Goal: Obtain resource: Download file/media

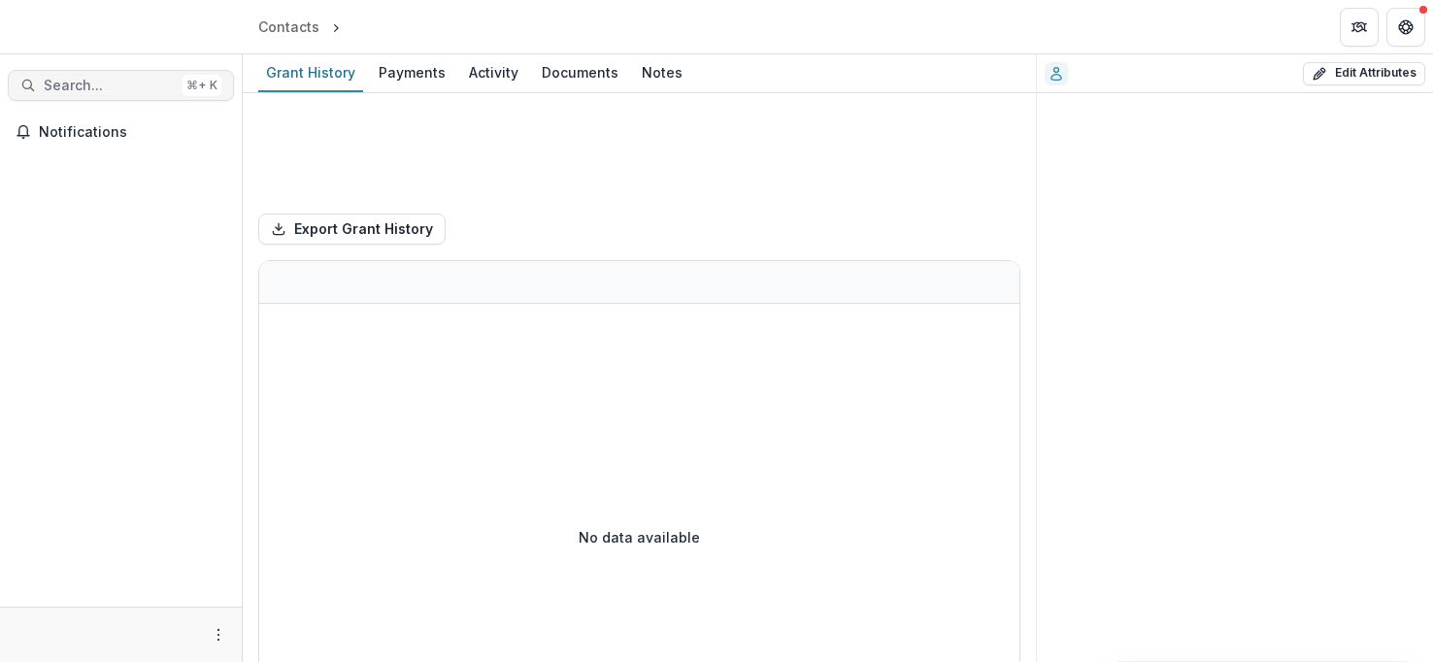
click at [97, 82] on span "Search..." at bounding box center [109, 86] width 131 height 17
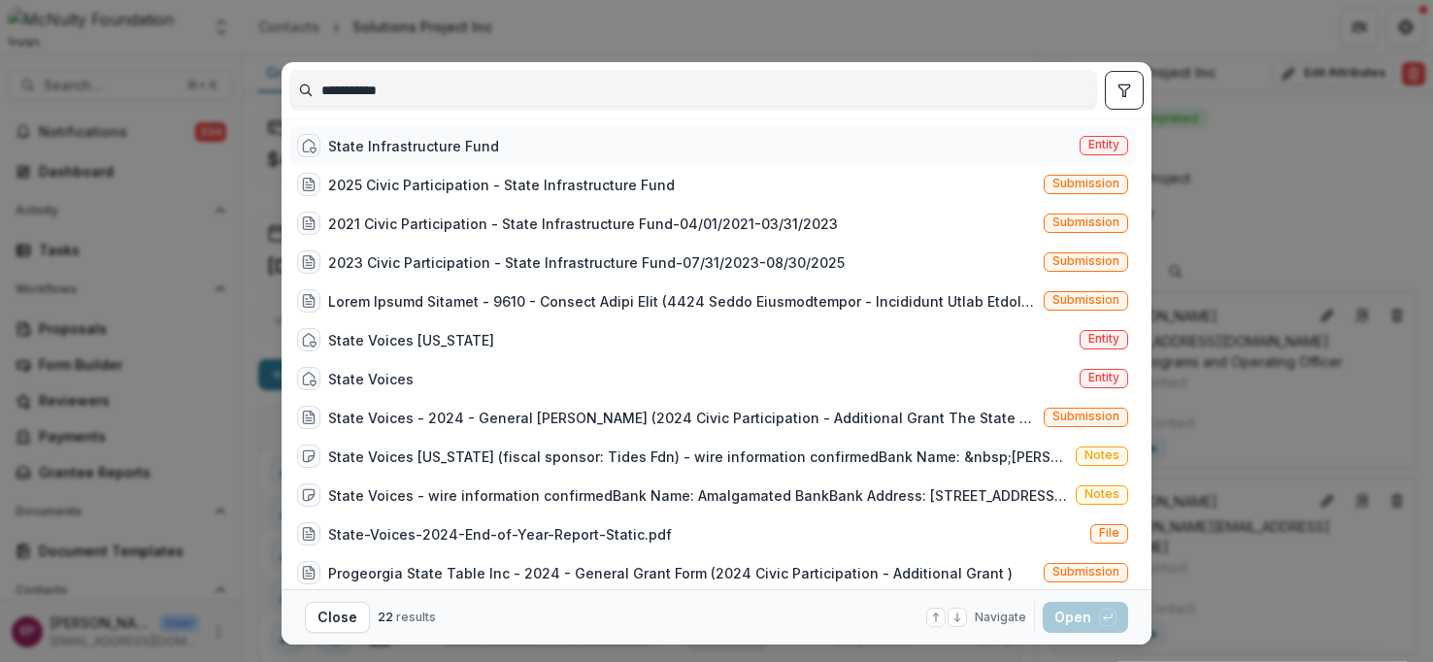
type input "**********"
click at [385, 144] on div "State Infrastructure Fund" at bounding box center [413, 146] width 171 height 20
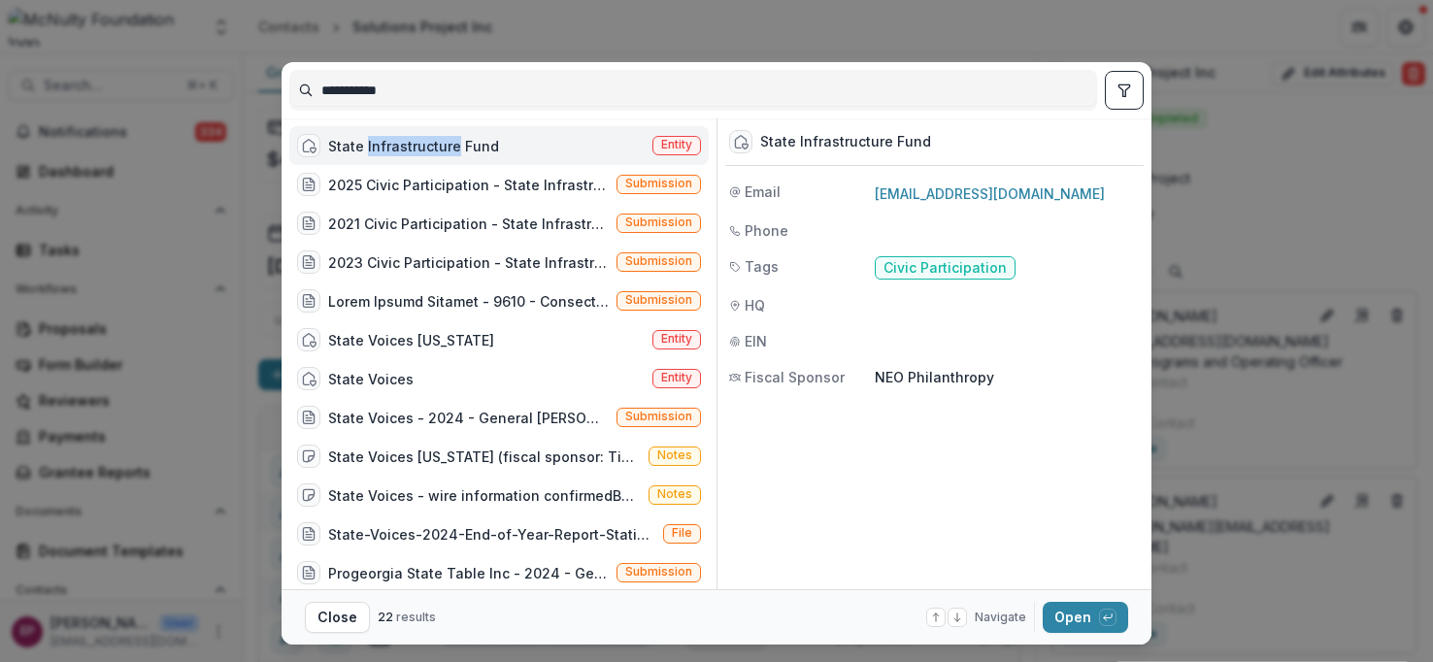
click at [385, 144] on div "State Infrastructure Fund" at bounding box center [413, 146] width 171 height 20
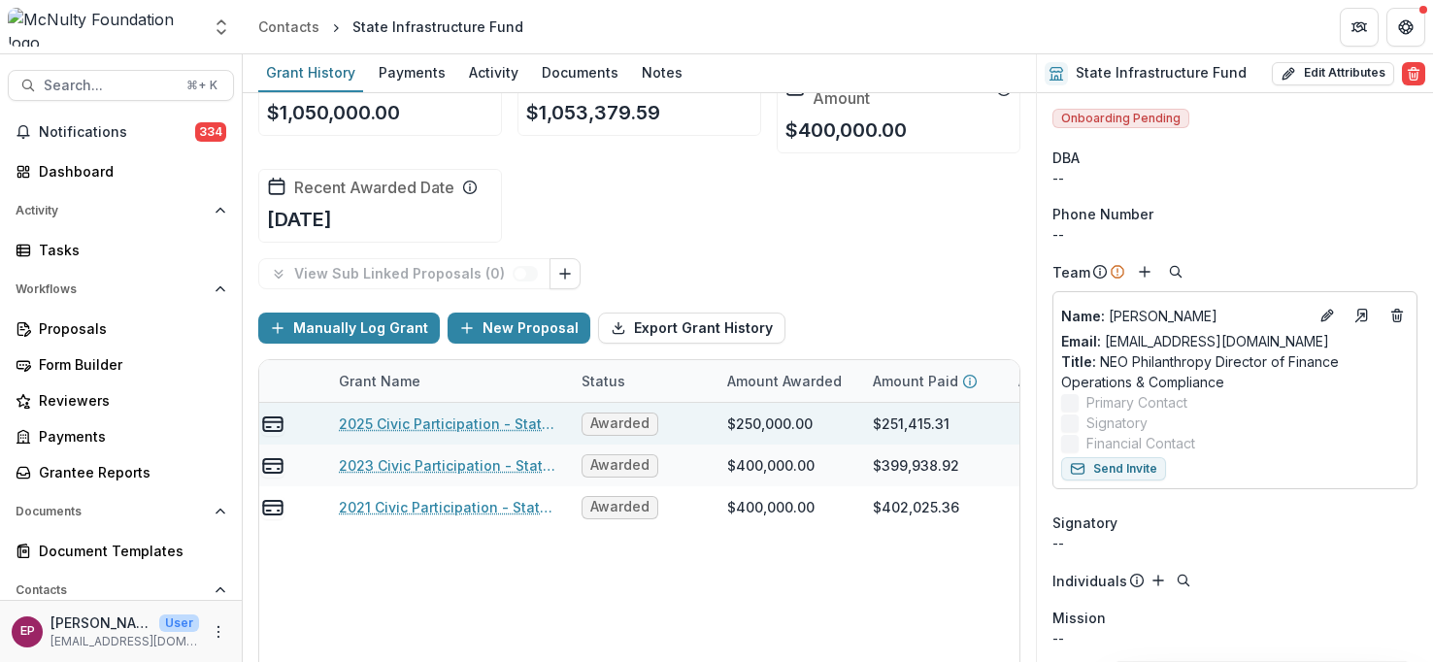
scroll to position [0, 116]
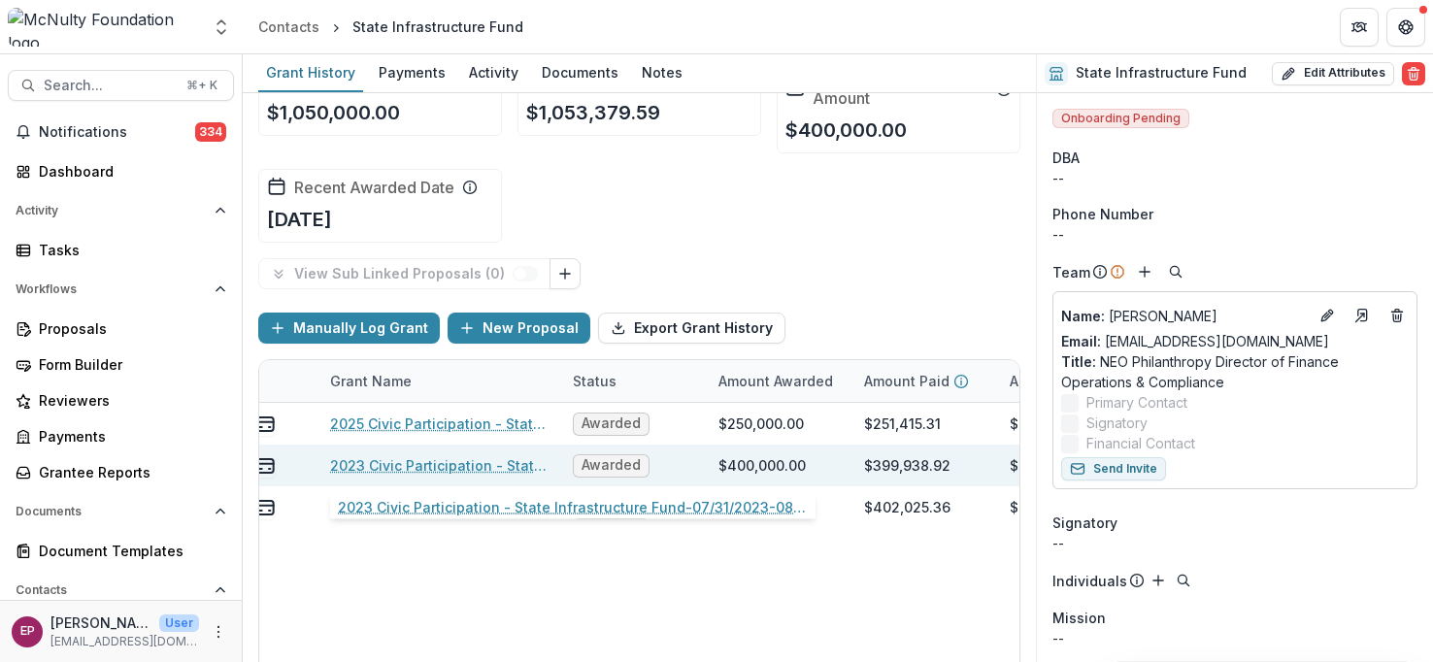
click at [502, 464] on link "2023 Civic Participation - State Infrastructure Fund-07/31/2023-08/30/2025" at bounding box center [439, 465] width 219 height 20
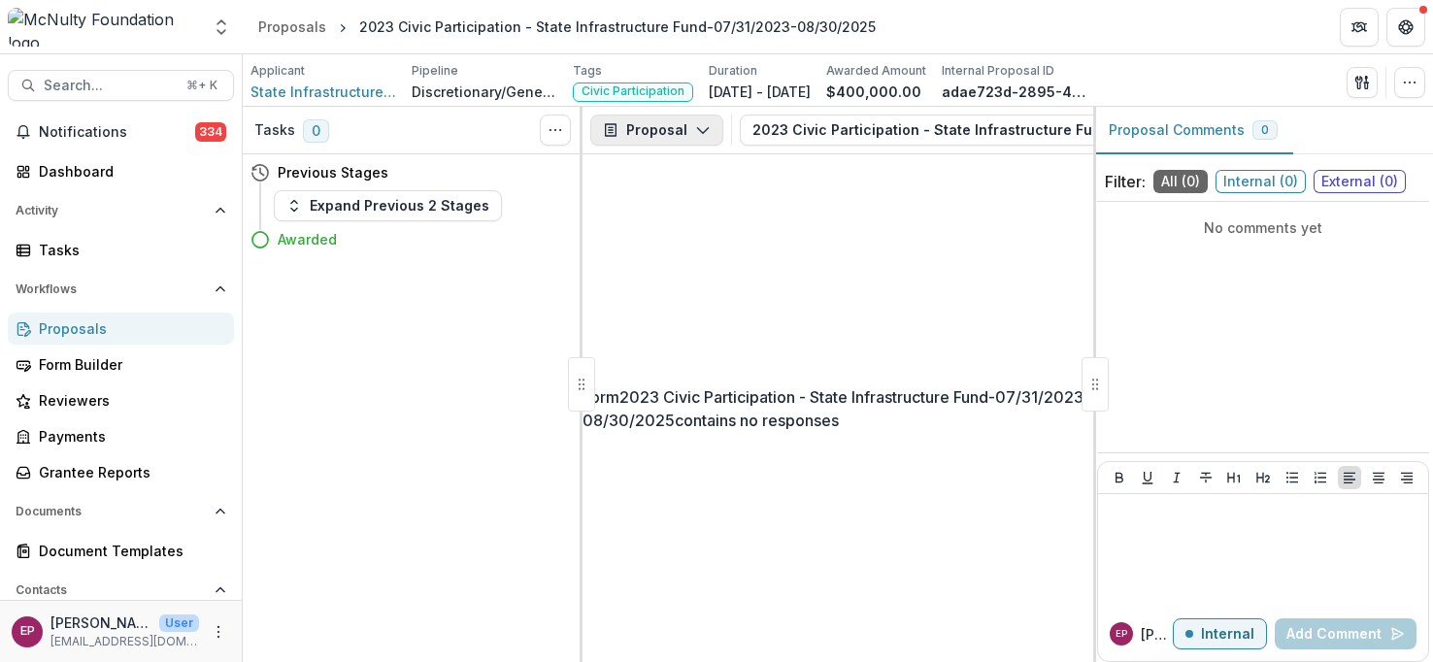
click at [675, 132] on button "Proposal" at bounding box center [656, 130] width 133 height 31
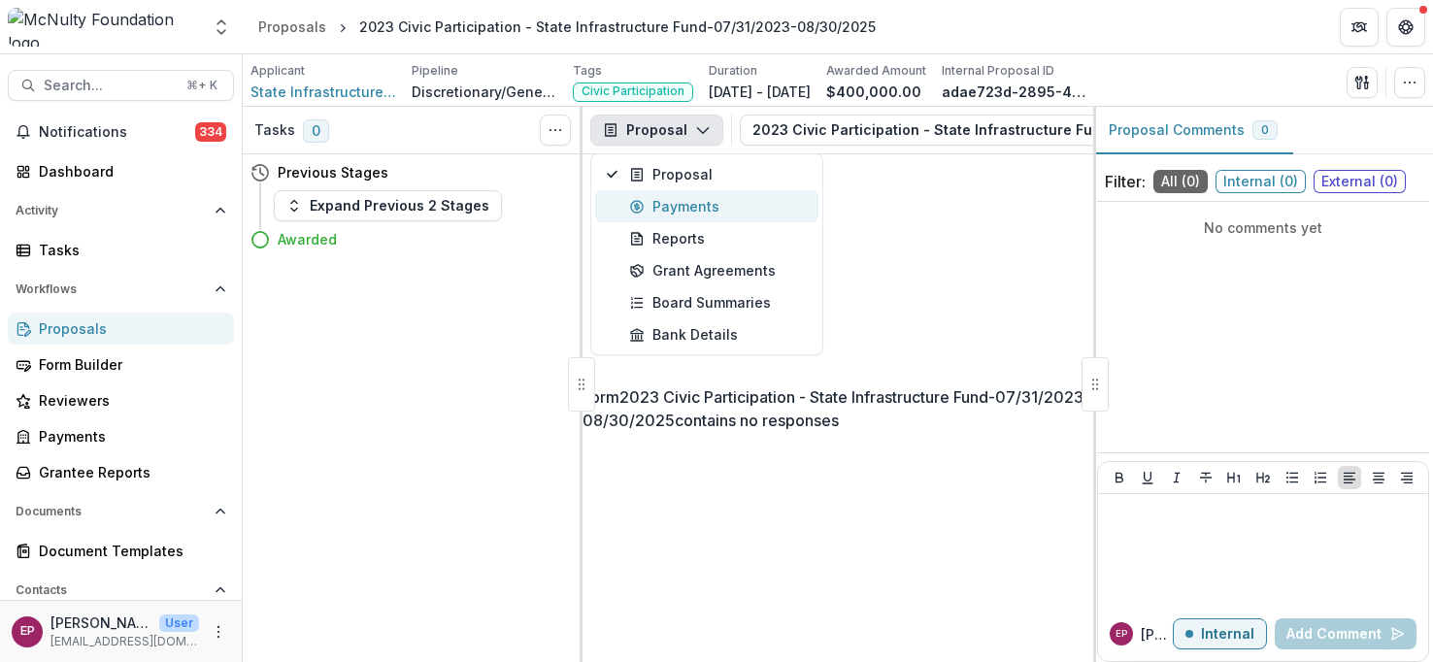
click at [691, 194] on button "Payments" at bounding box center [706, 206] width 223 height 32
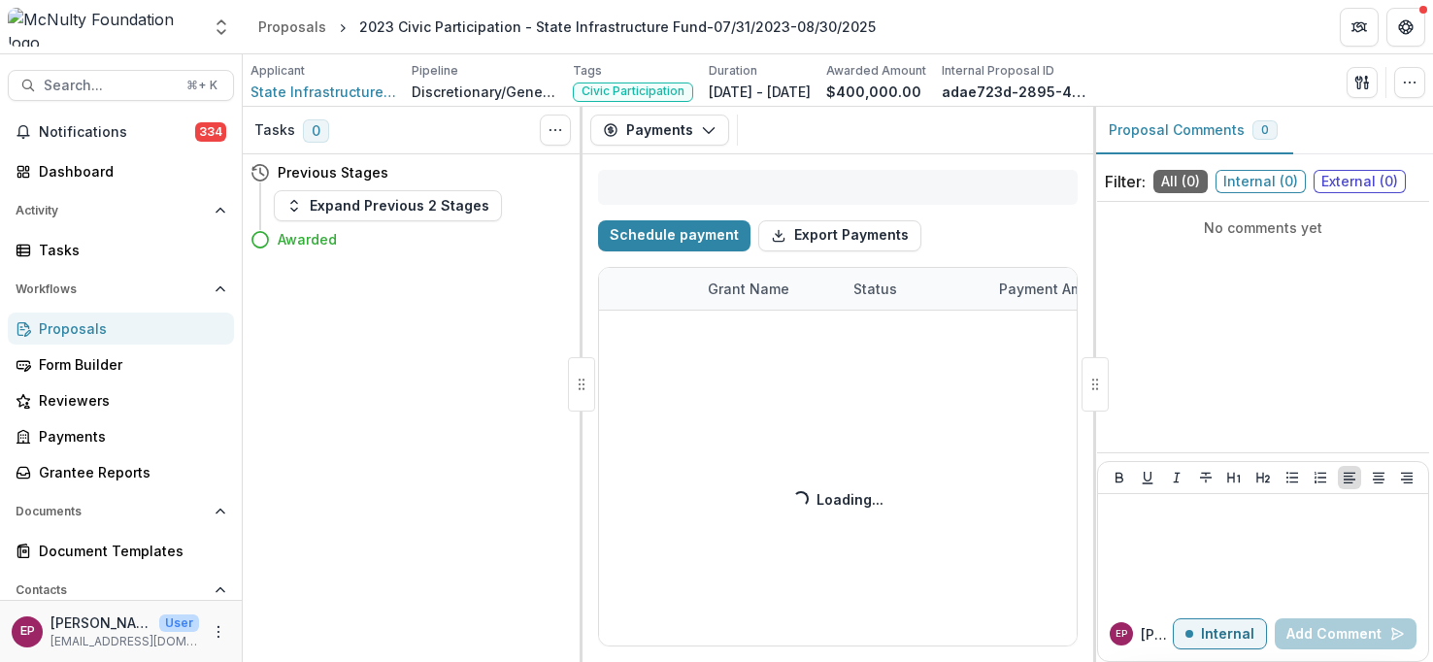
select select "**********"
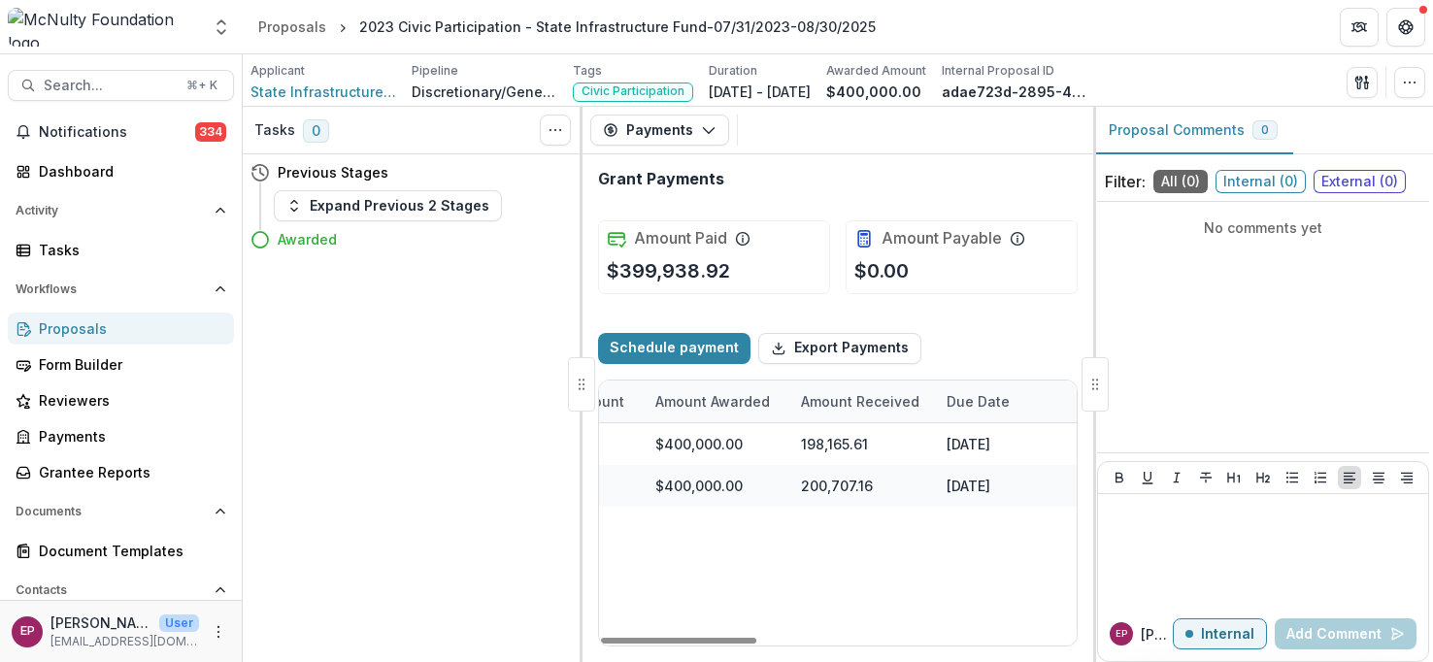
scroll to position [0, 515]
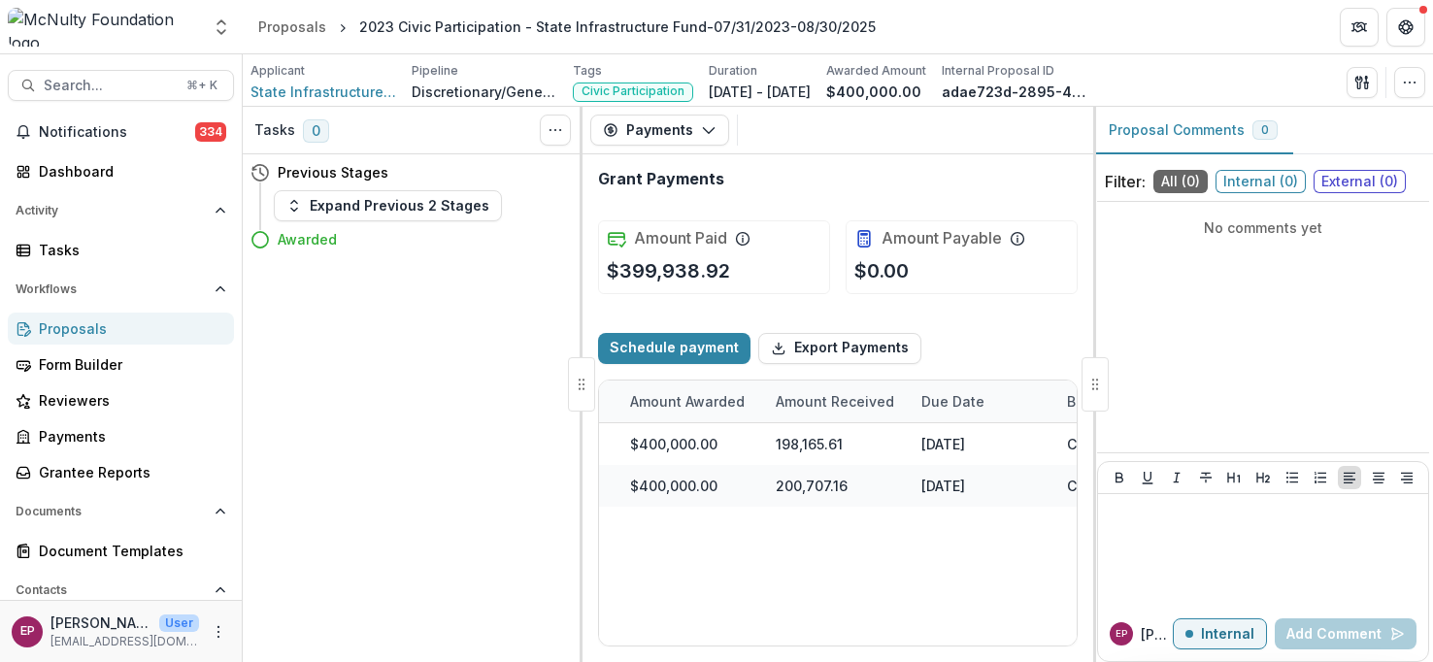
select select "**********"
click at [122, 84] on span "Search..." at bounding box center [109, 86] width 131 height 17
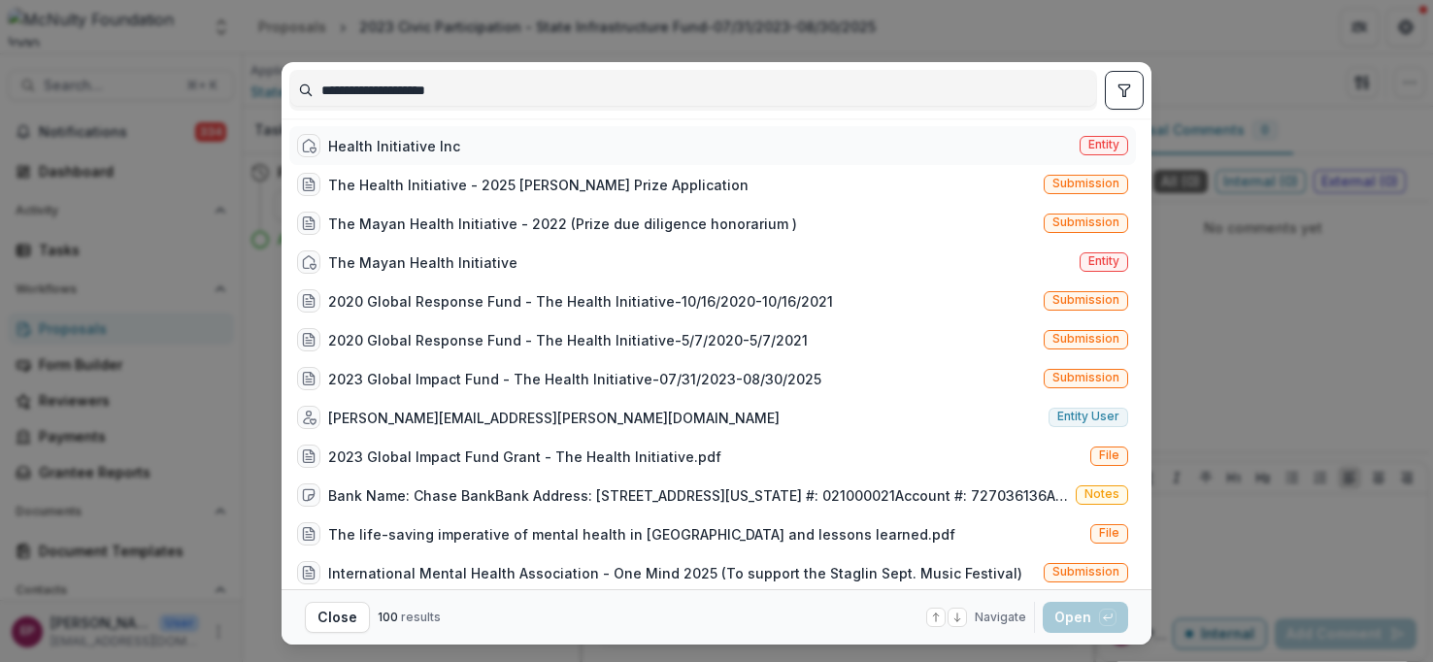
type input "**********"
click at [452, 140] on div "Health Initiative Inc Entity" at bounding box center [712, 145] width 847 height 39
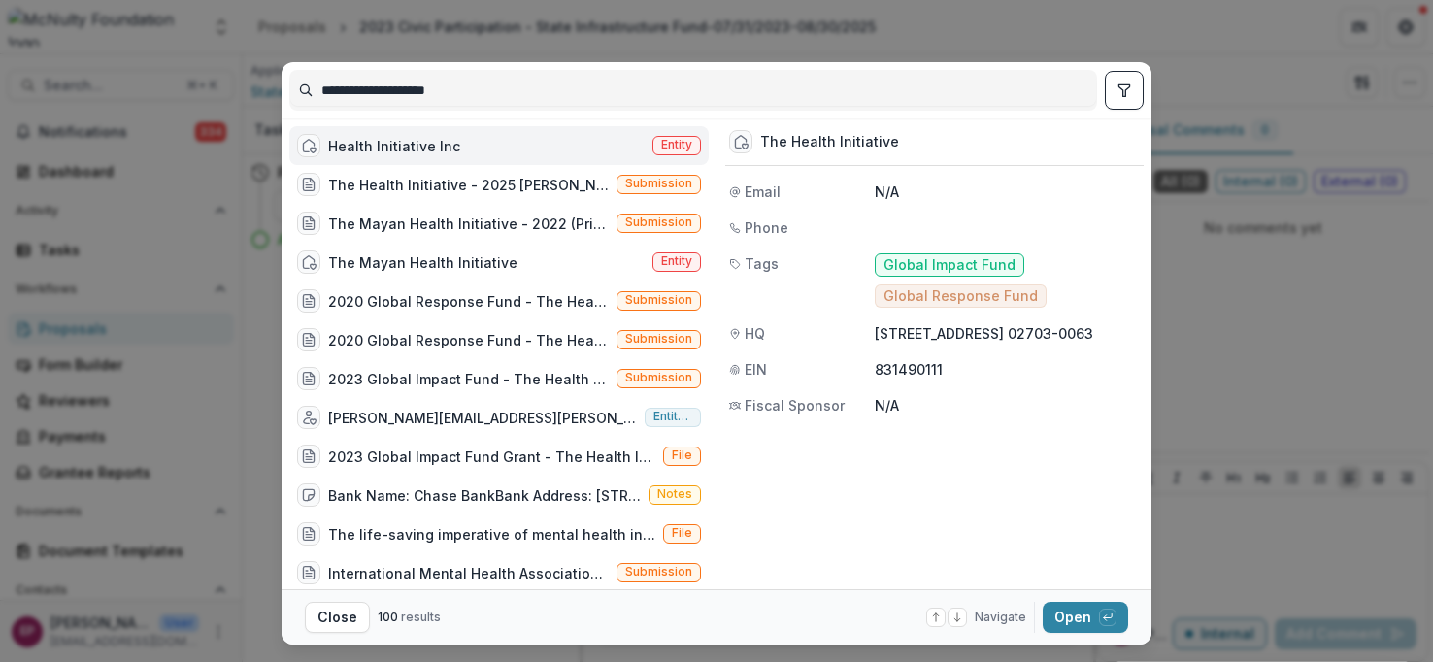
click at [452, 140] on div "Health Initiative Inc Entity" at bounding box center [498, 145] width 419 height 39
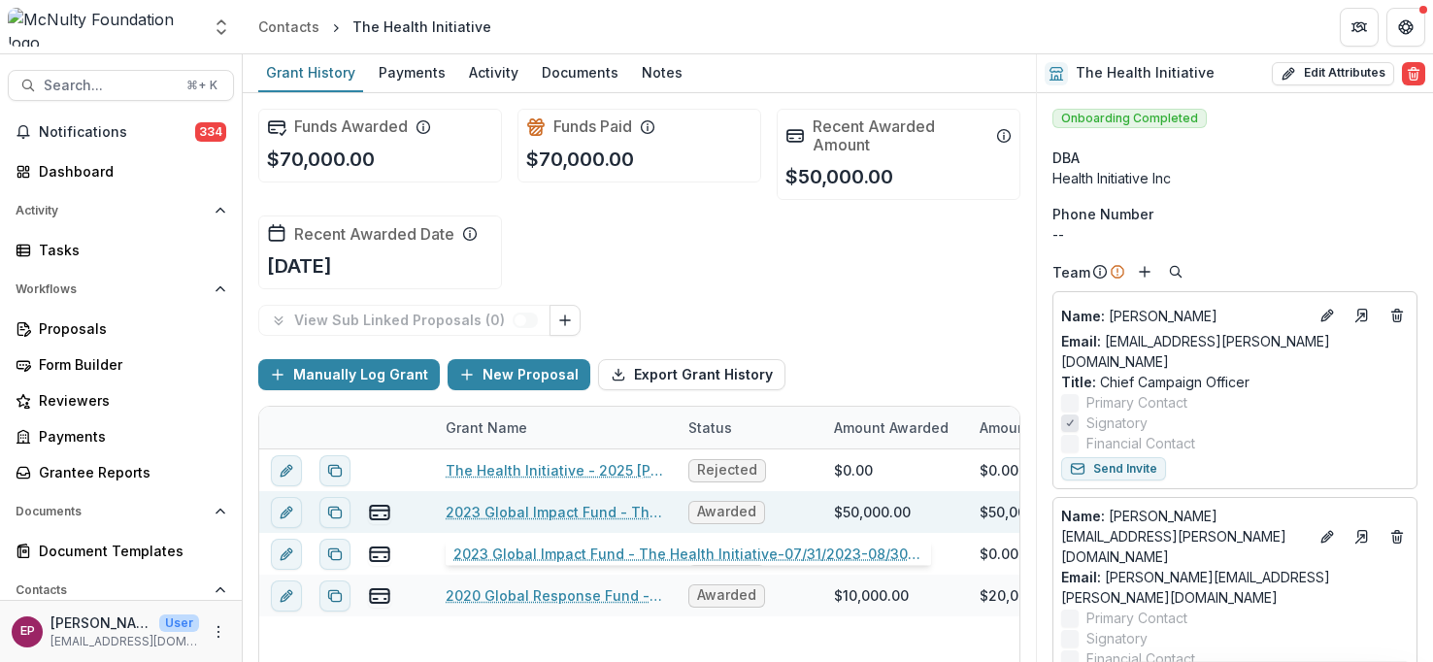
click at [621, 521] on link "2023 Global Impact Fund - The Health Initiative-07/31/2023-08/30/2025" at bounding box center [555, 512] width 219 height 20
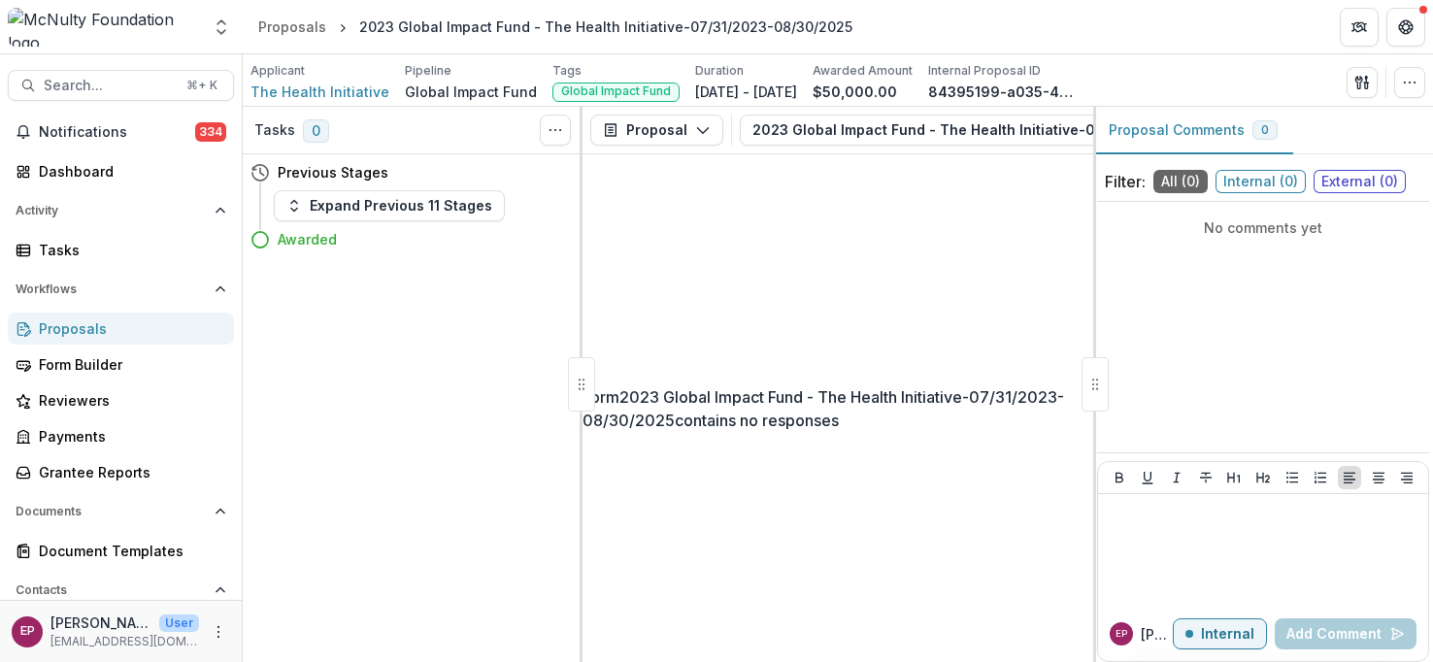
click at [125, 327] on div "Proposals" at bounding box center [129, 328] width 180 height 20
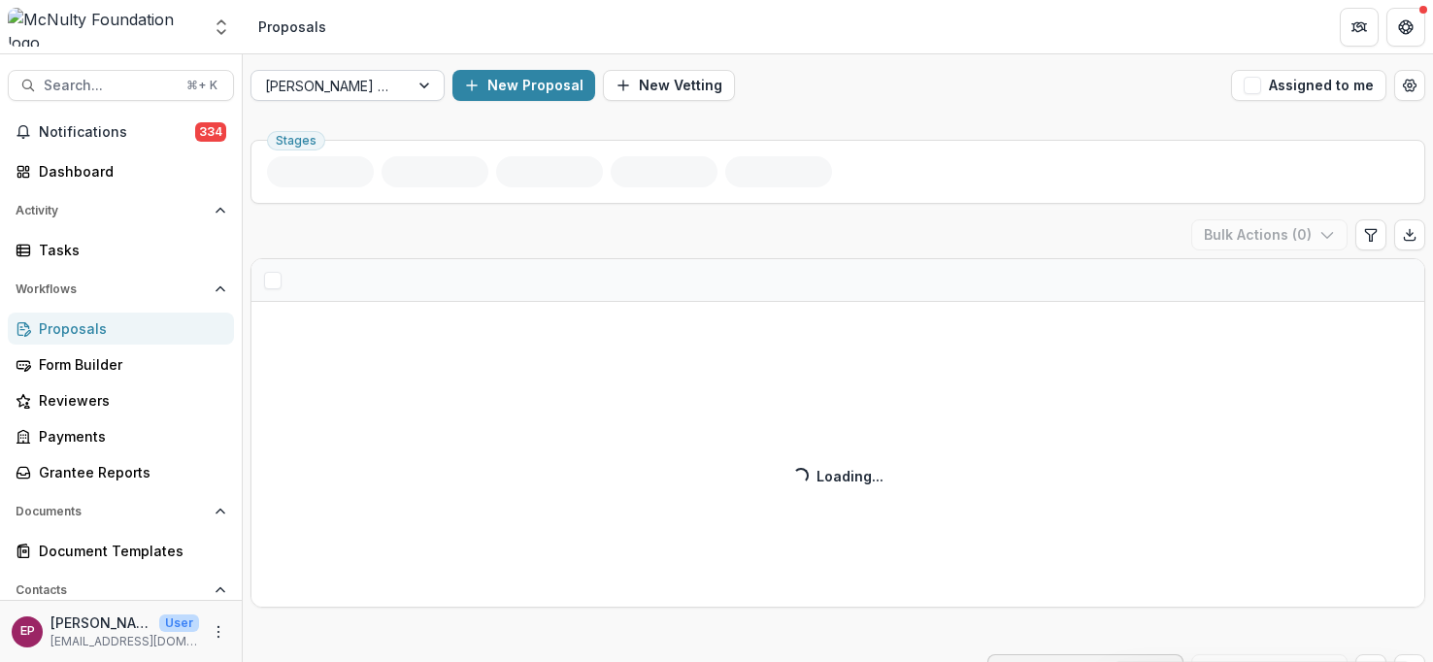
click at [403, 78] on div "[PERSON_NAME] Prize" at bounding box center [329, 86] width 157 height 28
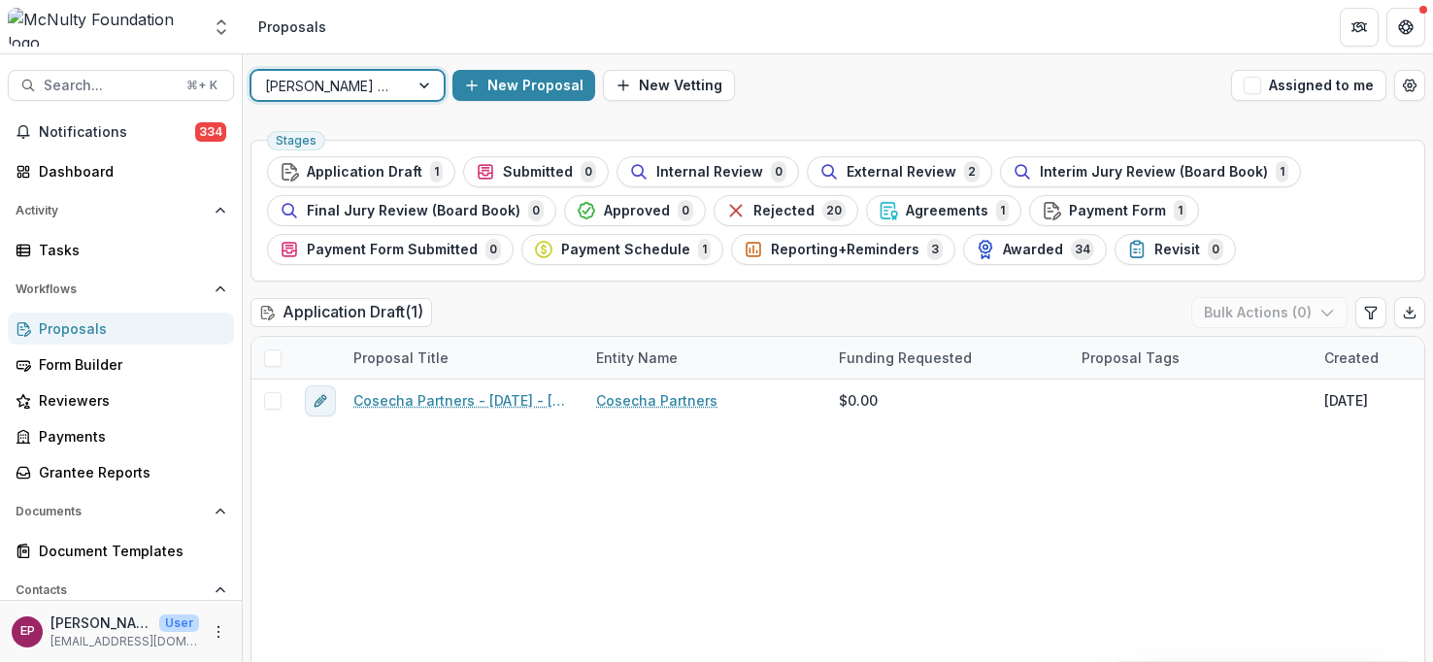
click at [420, 84] on div at bounding box center [426, 85] width 35 height 29
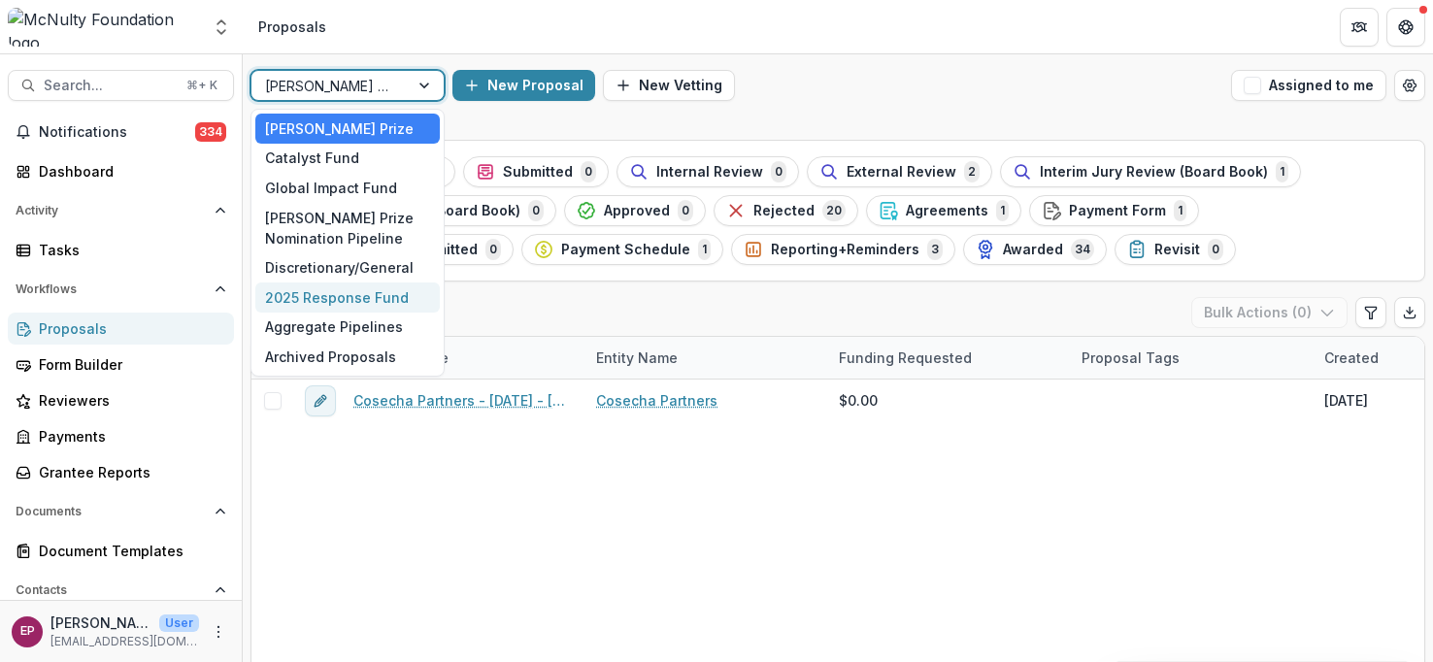
click at [364, 284] on div "2025 Response Fund" at bounding box center [347, 298] width 184 height 30
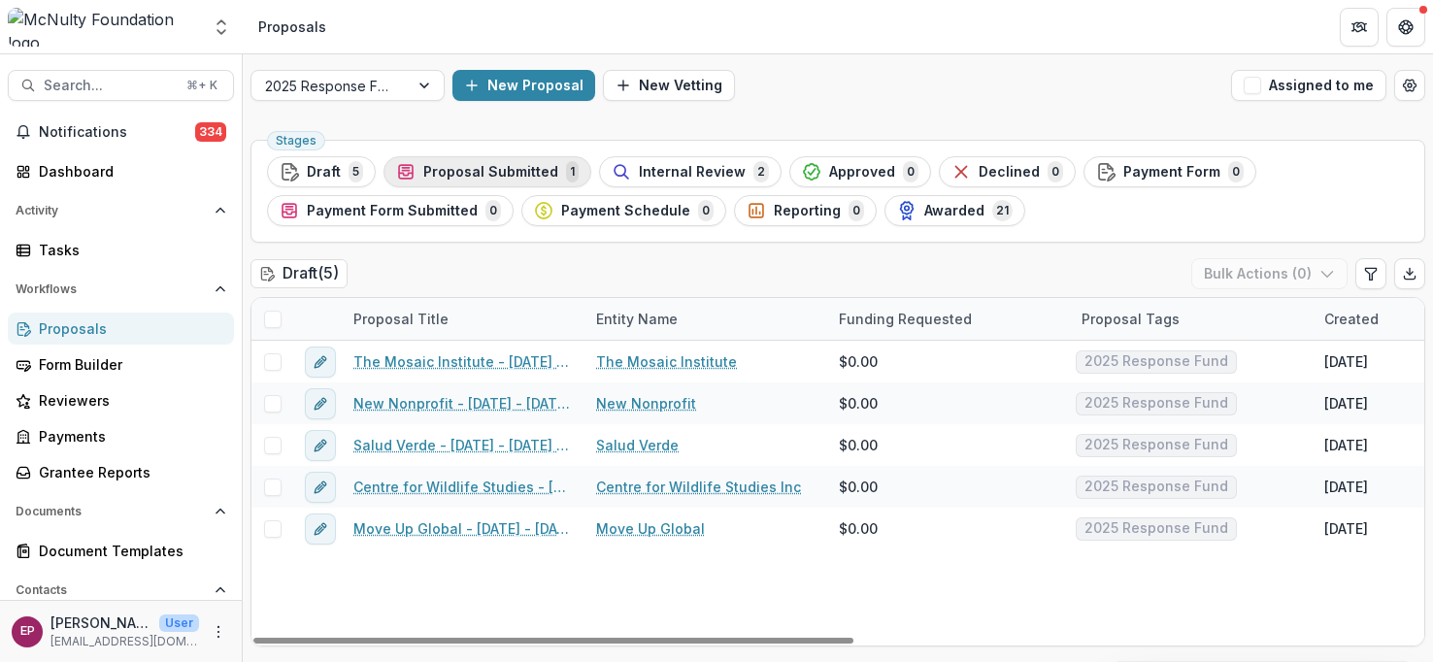
click at [501, 165] on span "Proposal Submitted" at bounding box center [490, 172] width 135 height 17
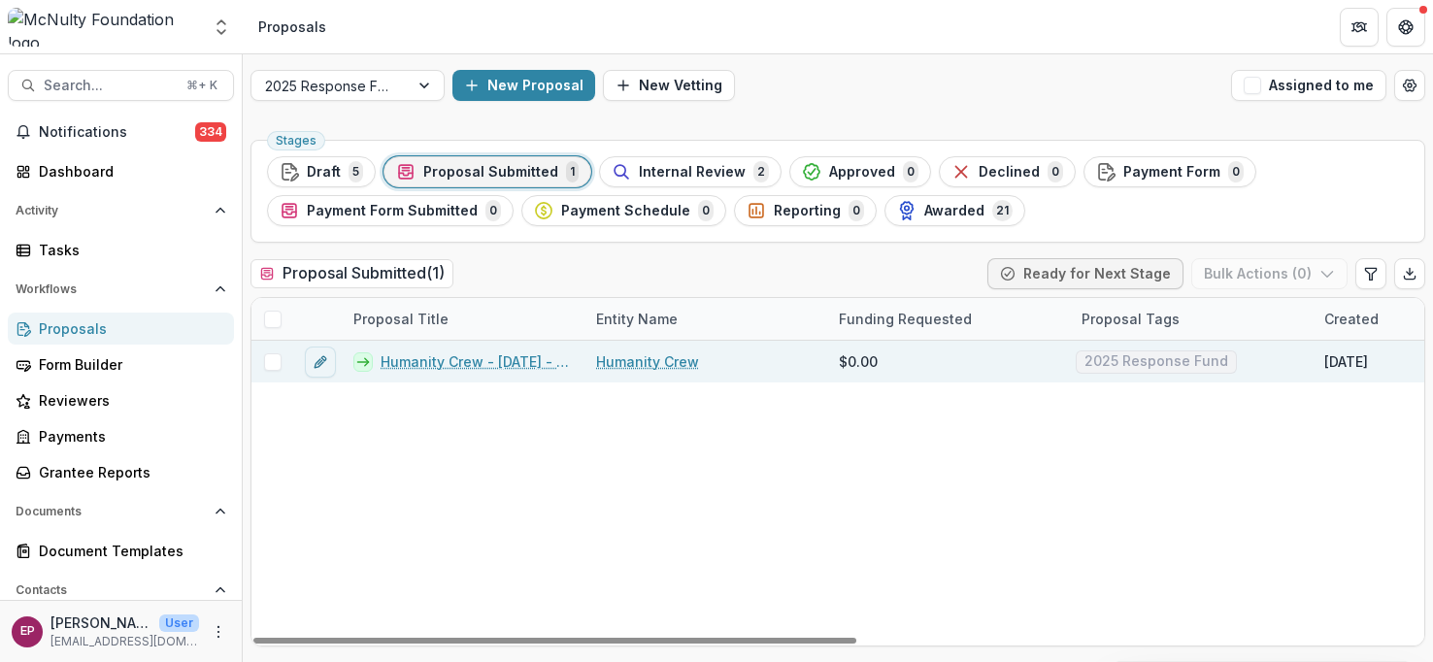
click at [463, 351] on div "Humanity Crew - [DATE] - [DATE] Response Fund" at bounding box center [463, 362] width 243 height 42
click at [478, 362] on link "Humanity Crew - [DATE] - [DATE] Response Fund" at bounding box center [477, 361] width 192 height 20
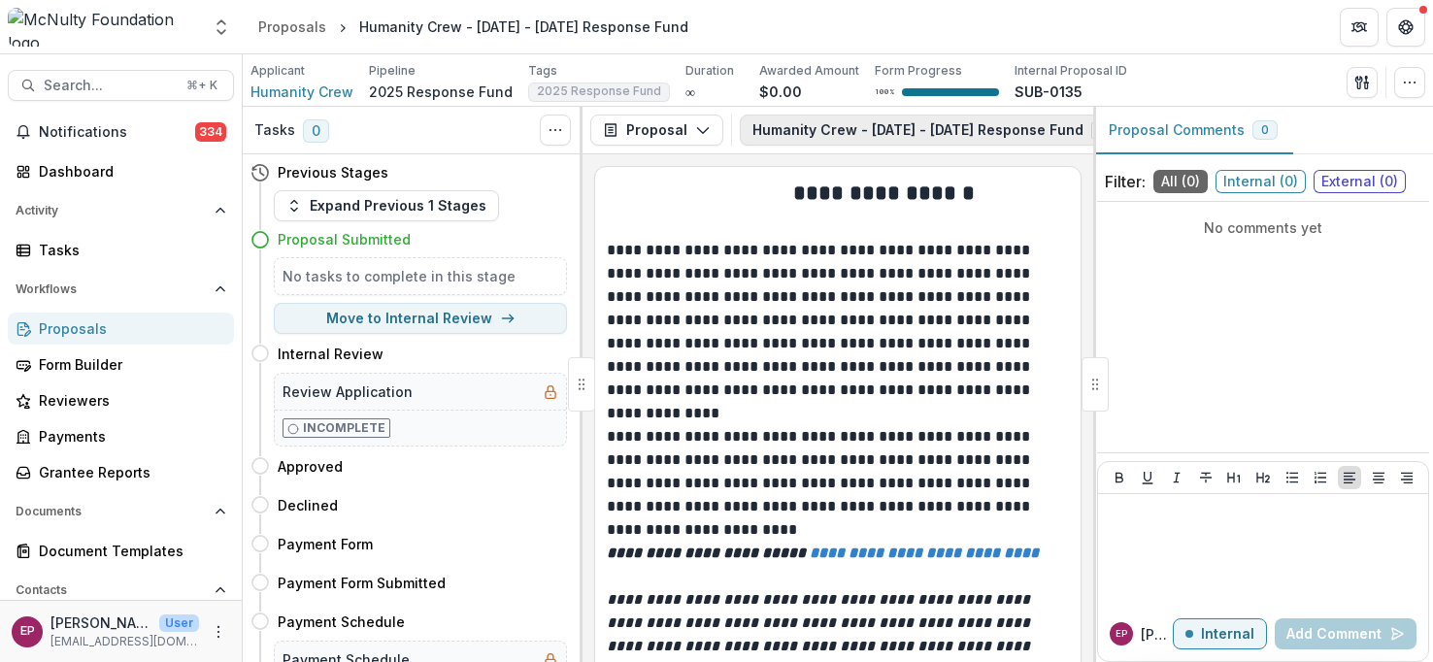
click at [1048, 127] on button "Humanity Crew - [DATE] - [DATE] Response Fund 1" at bounding box center [941, 130] width 403 height 31
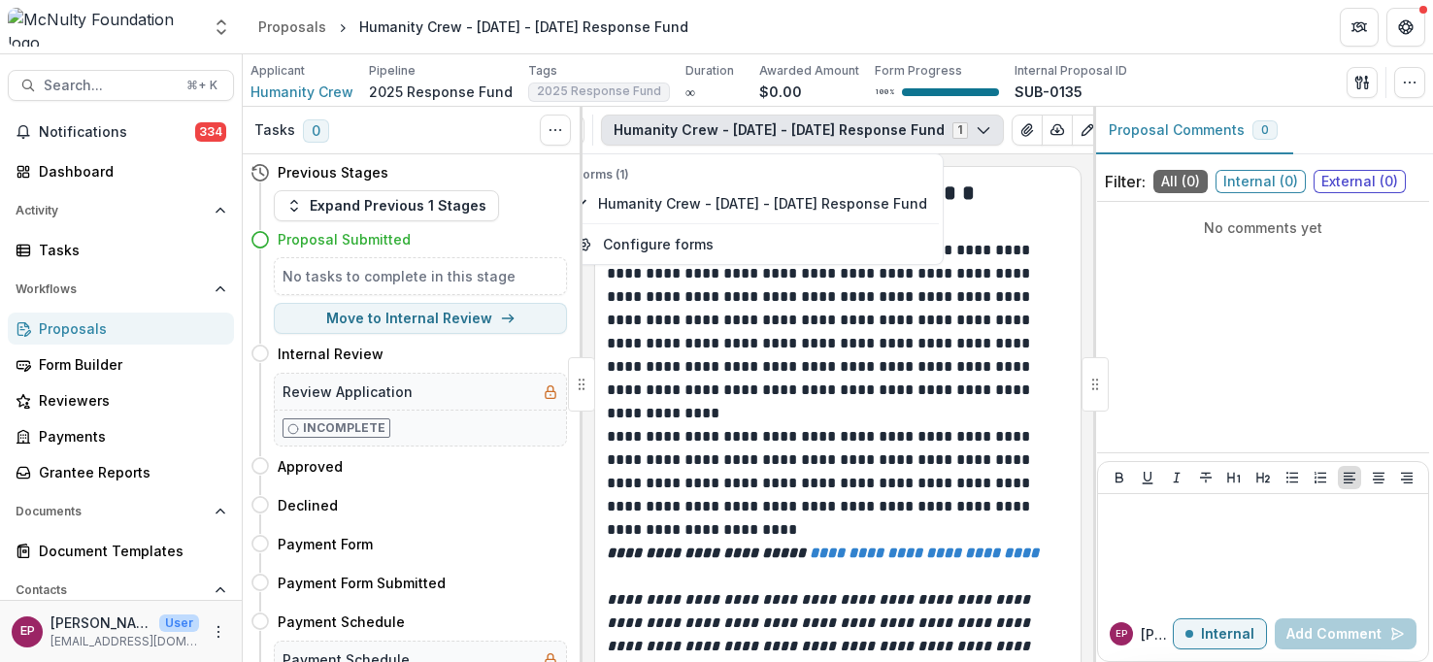
scroll to position [0, 190]
click at [998, 128] on icon "button" at bounding box center [1006, 130] width 16 height 16
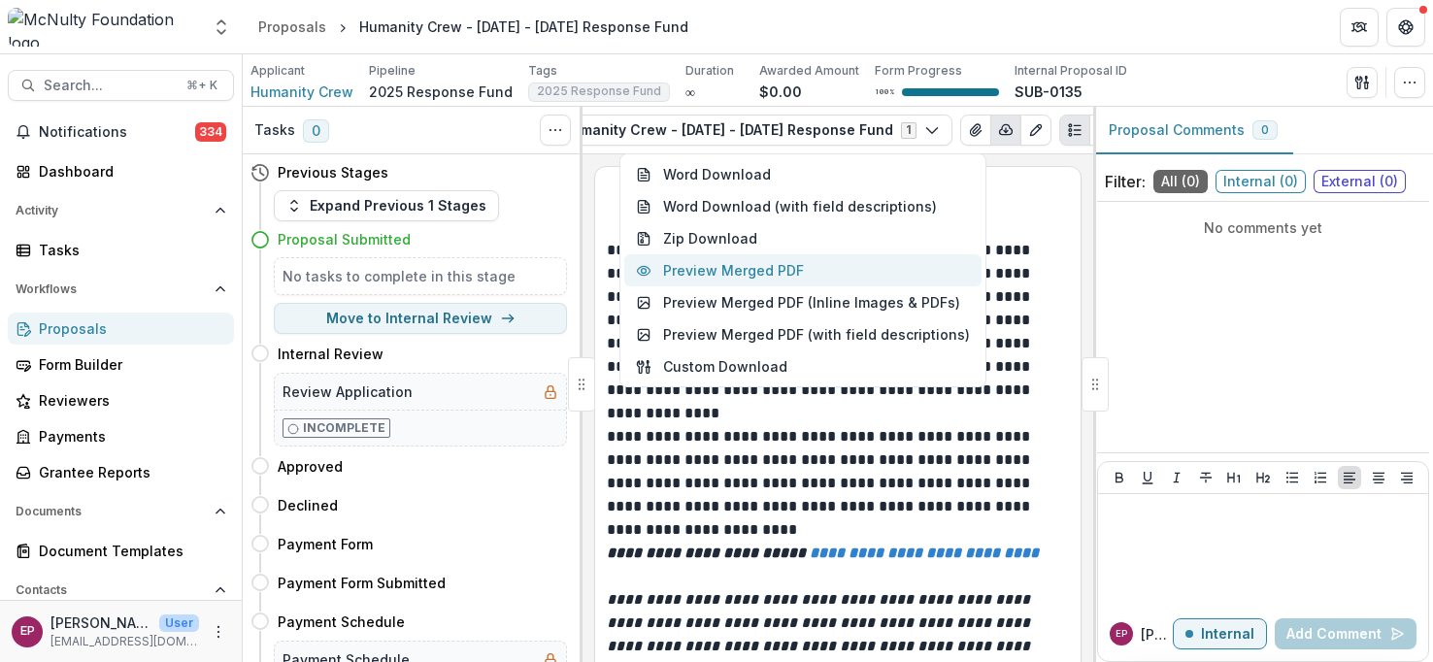
click at [822, 267] on button "Preview Merged PDF" at bounding box center [802, 270] width 357 height 32
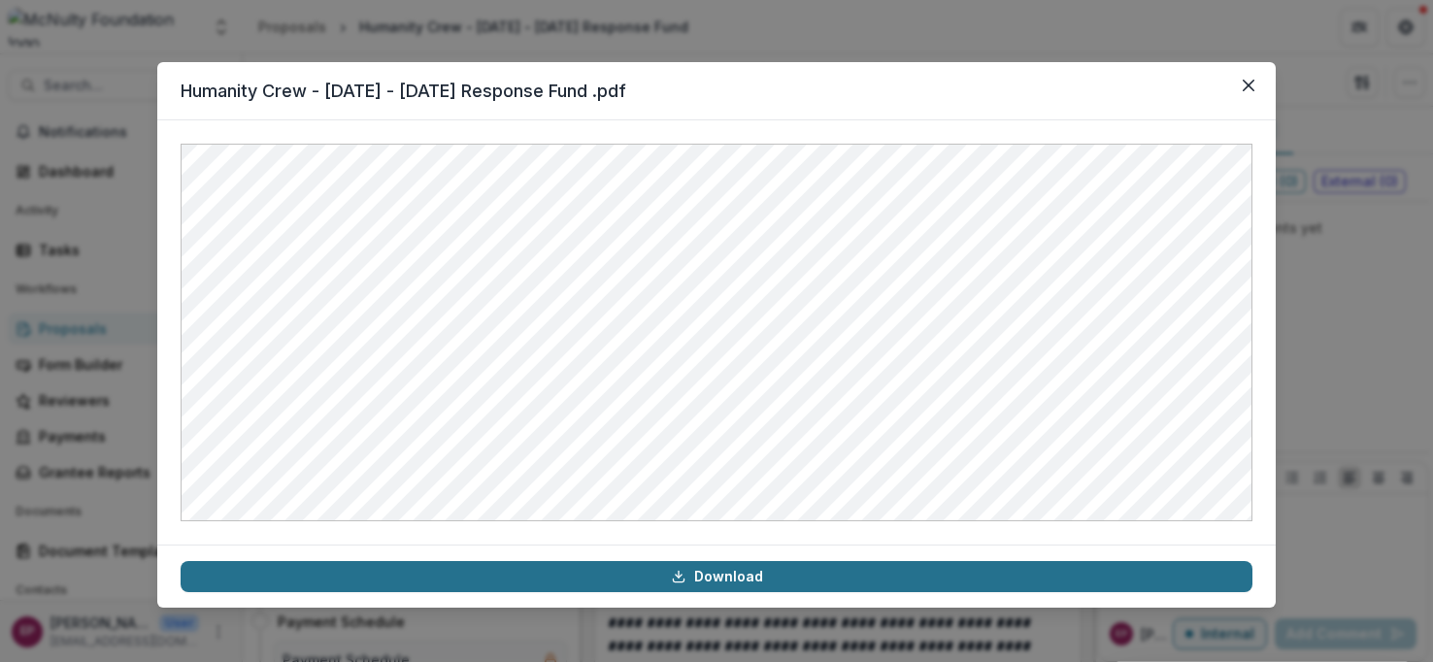
click at [606, 586] on link "Download" at bounding box center [717, 576] width 1072 height 31
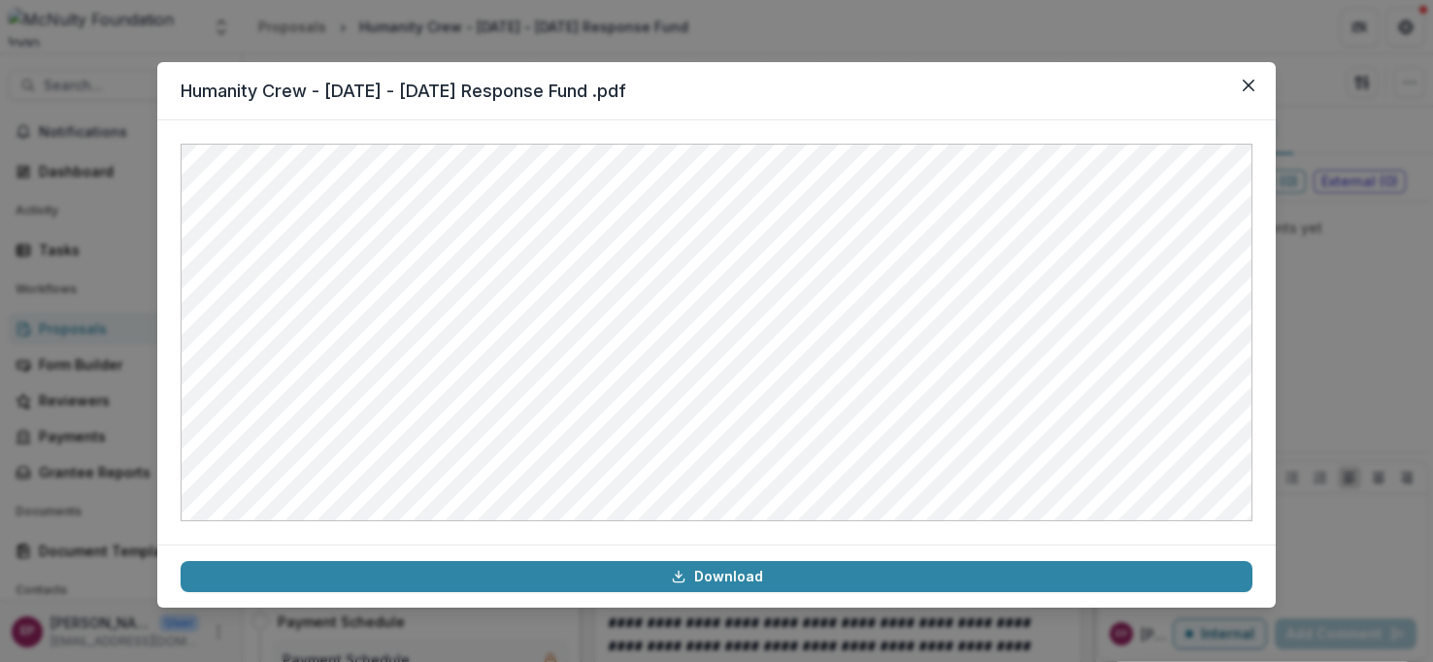
click at [638, 45] on div "Humanity Crew - [DATE] - [DATE] Response Fund .pdf Download" at bounding box center [716, 331] width 1433 height 662
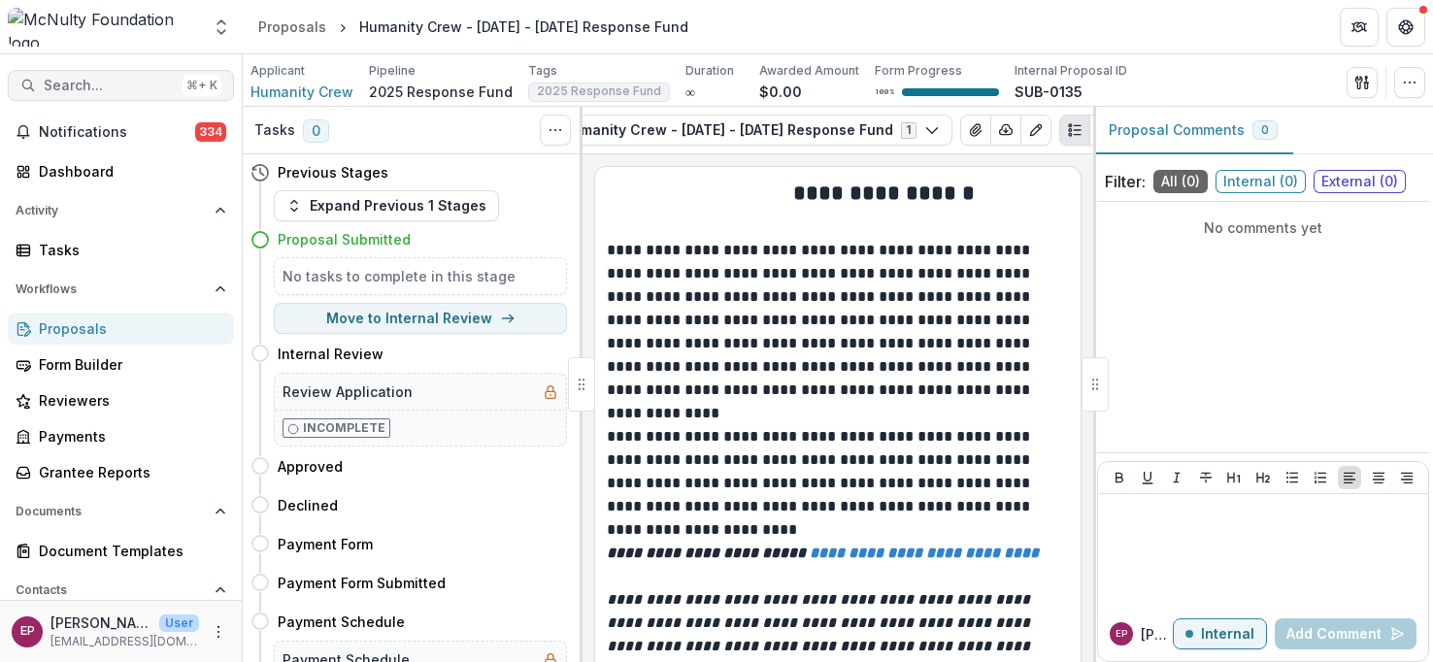
click at [79, 85] on span "Search..." at bounding box center [109, 86] width 131 height 17
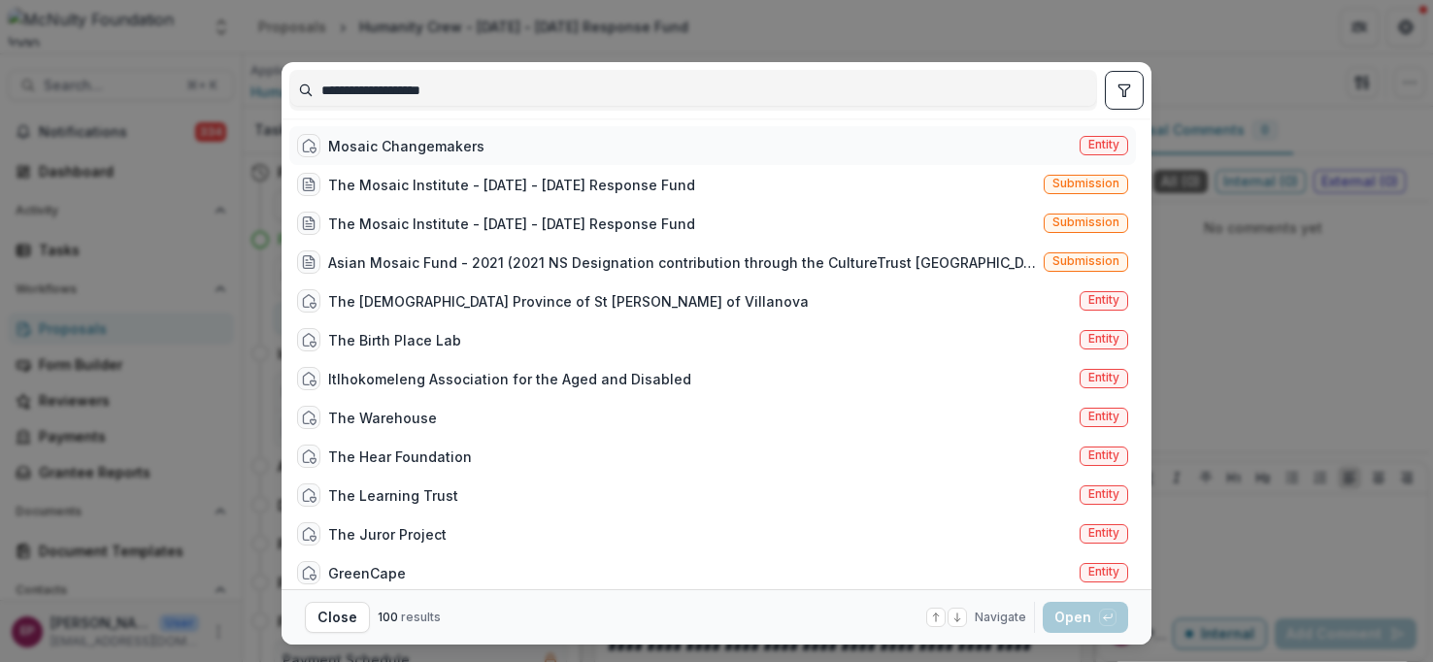
type input "**********"
click at [449, 143] on div "Mosaic Changemakers" at bounding box center [406, 146] width 156 height 20
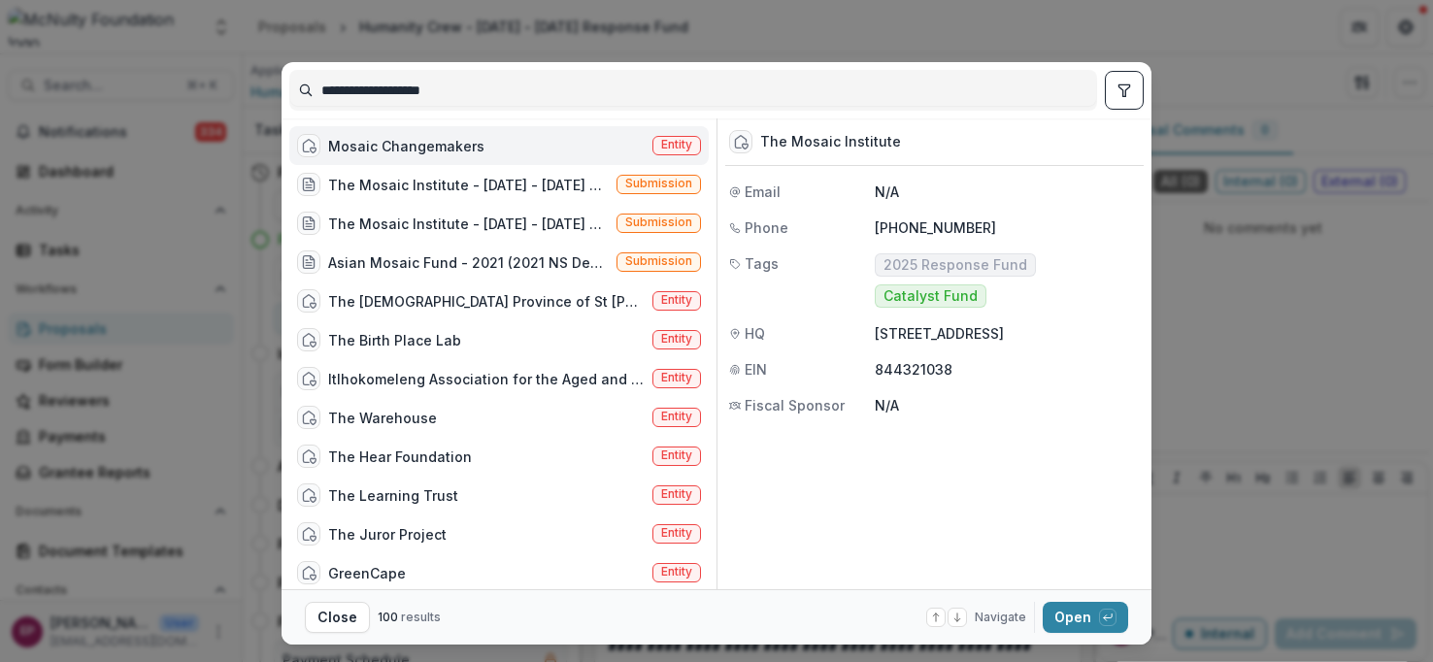
click at [449, 143] on div "Mosaic Changemakers" at bounding box center [406, 146] width 156 height 20
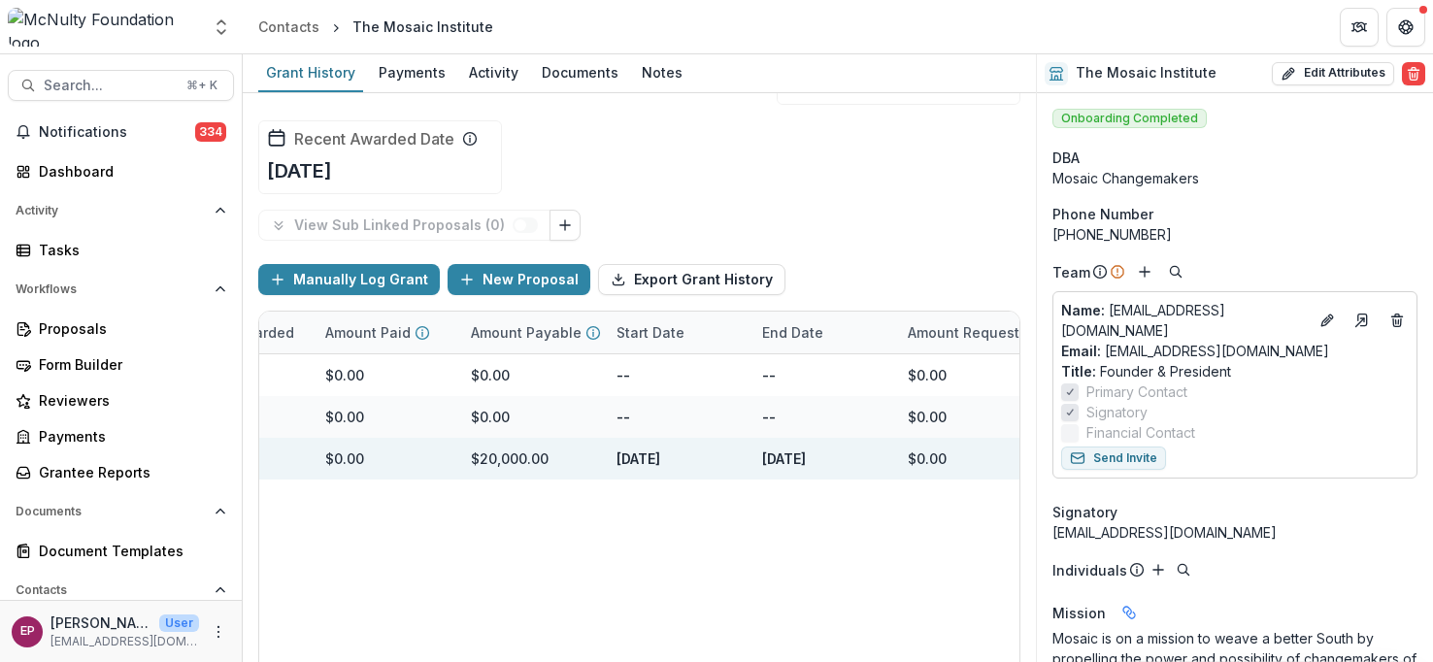
scroll to position [0, 706]
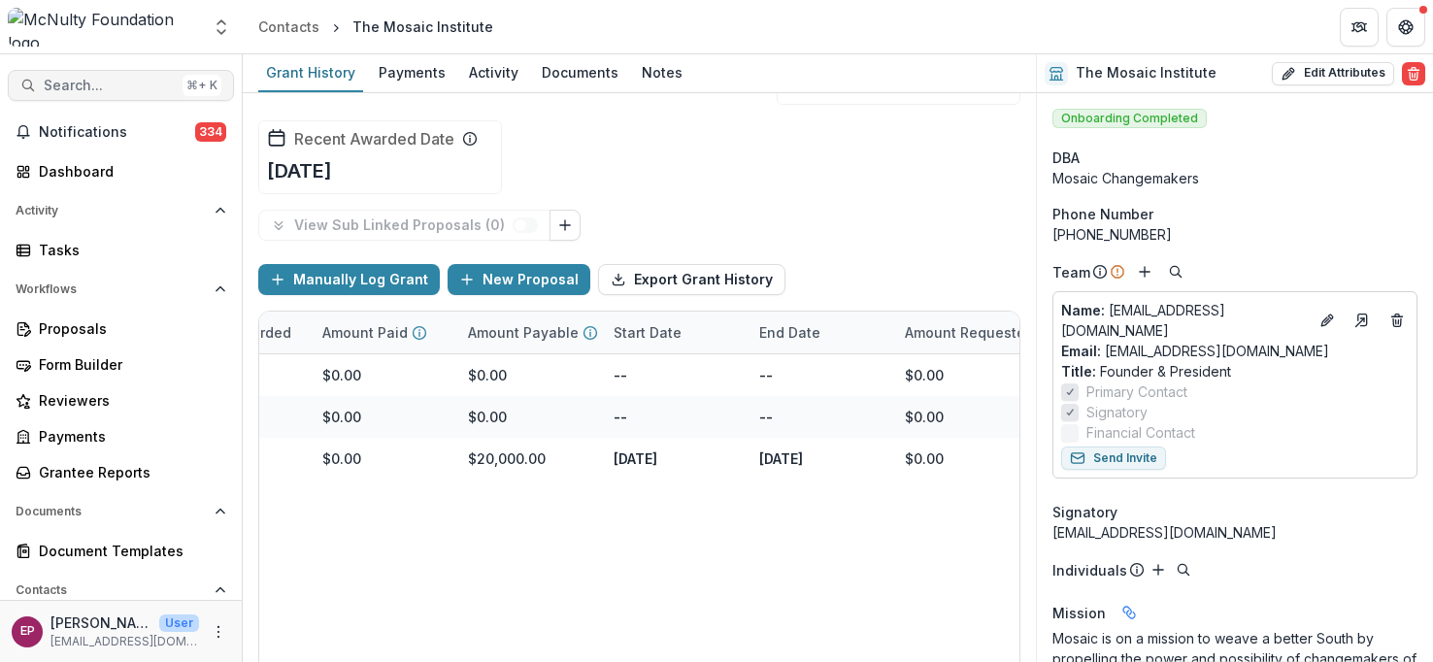
click at [113, 80] on span "Search..." at bounding box center [109, 86] width 131 height 17
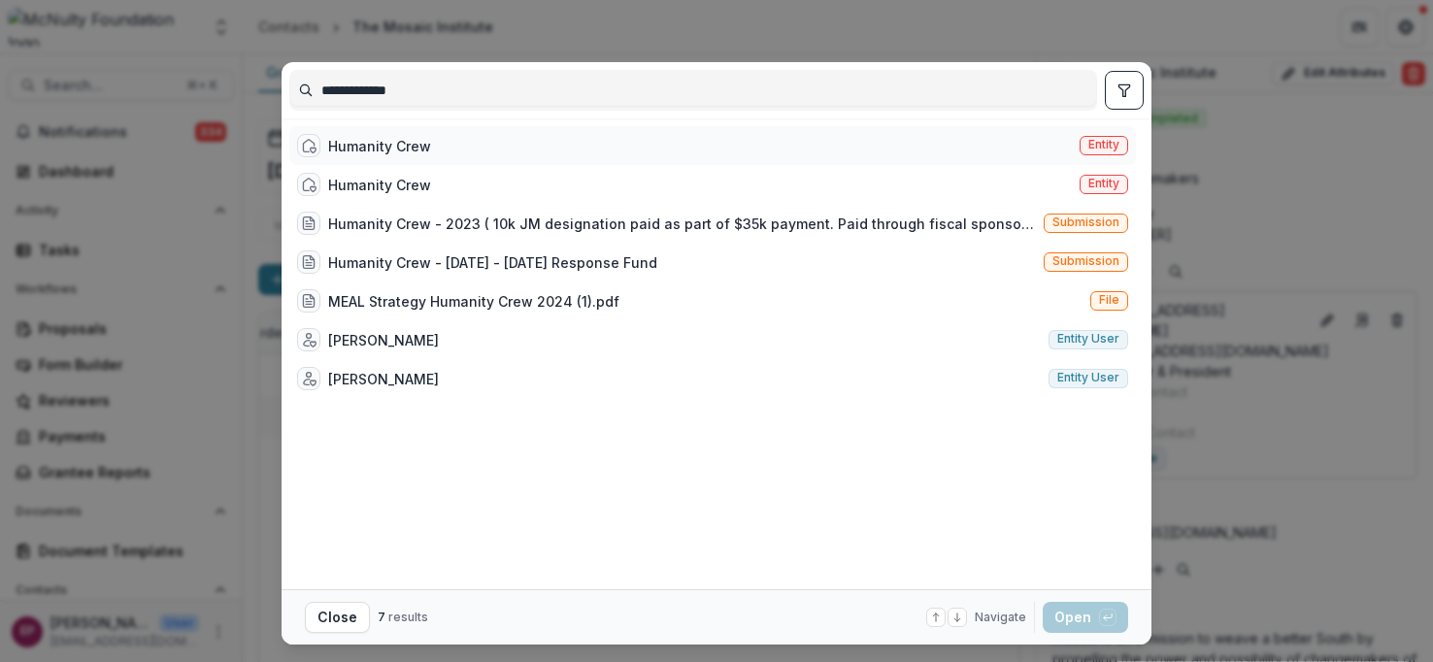
type input "**********"
click at [393, 141] on div "Humanity Crew" at bounding box center [379, 146] width 103 height 20
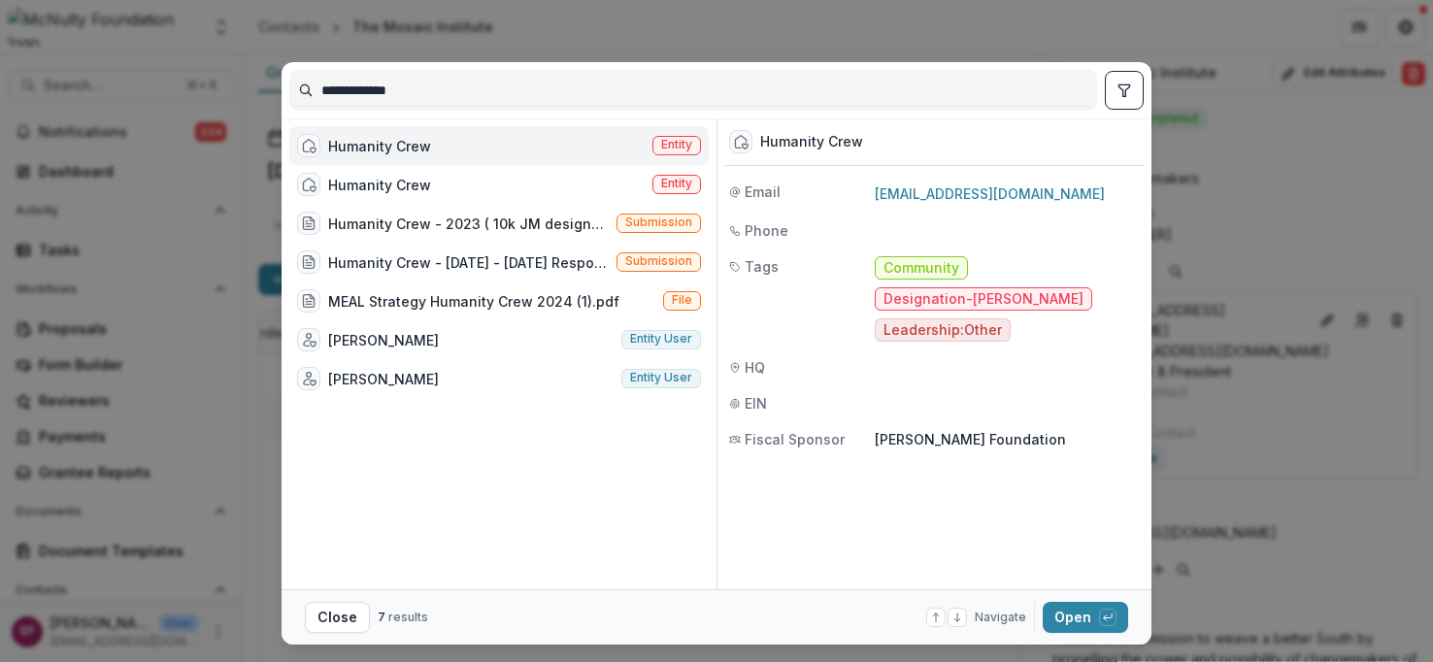
click at [393, 141] on div "Humanity Crew" at bounding box center [379, 146] width 103 height 20
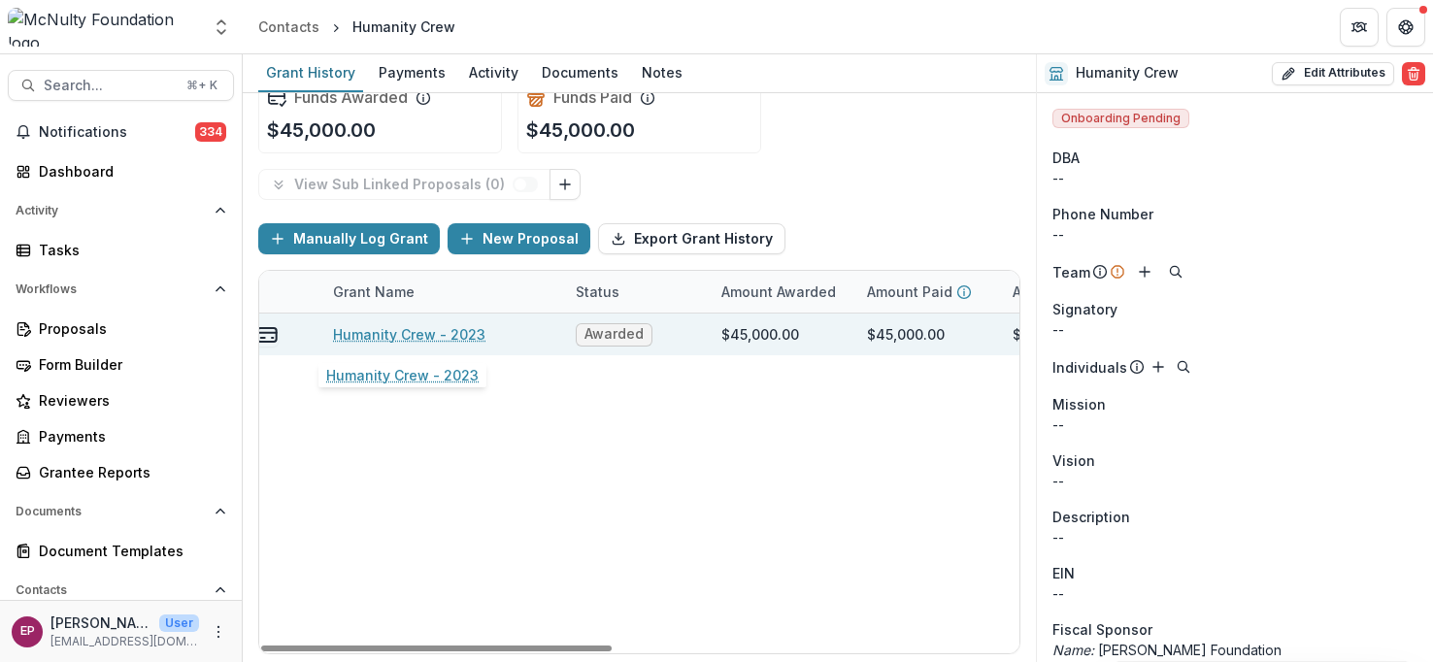
scroll to position [0, 127]
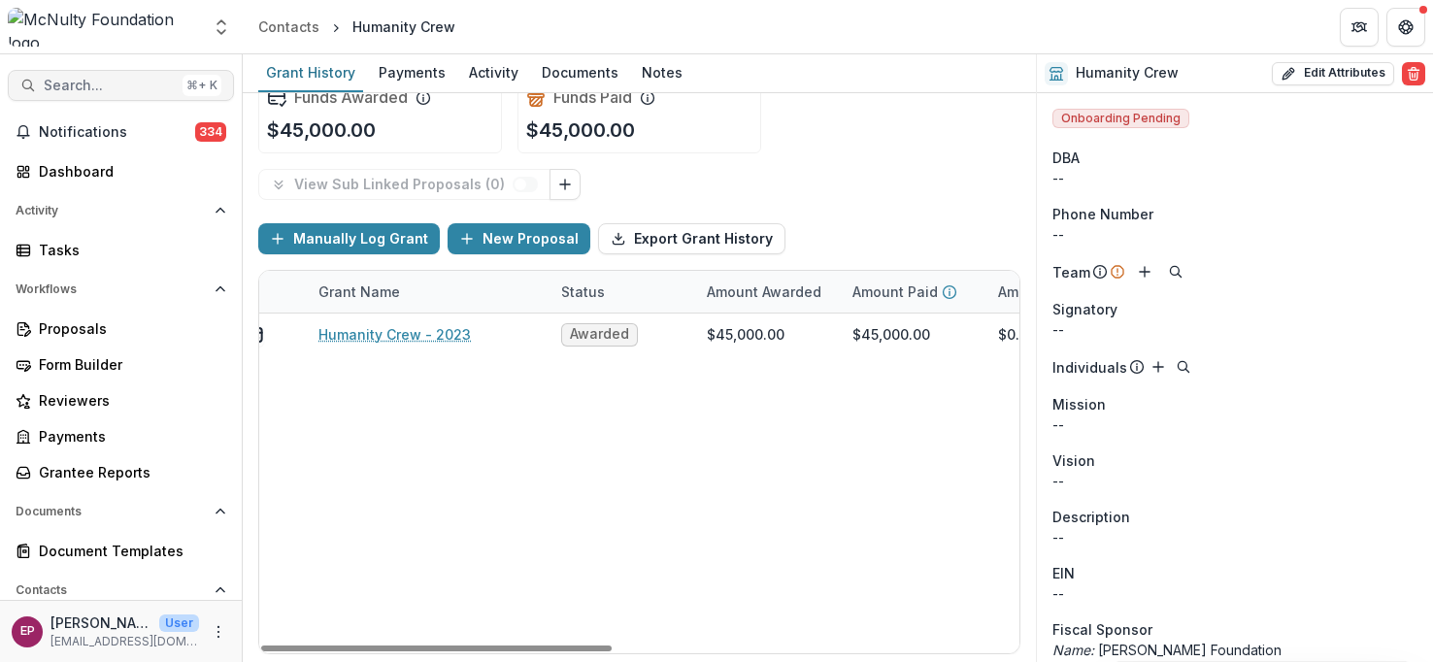
click at [126, 81] on span "Search..." at bounding box center [109, 86] width 131 height 17
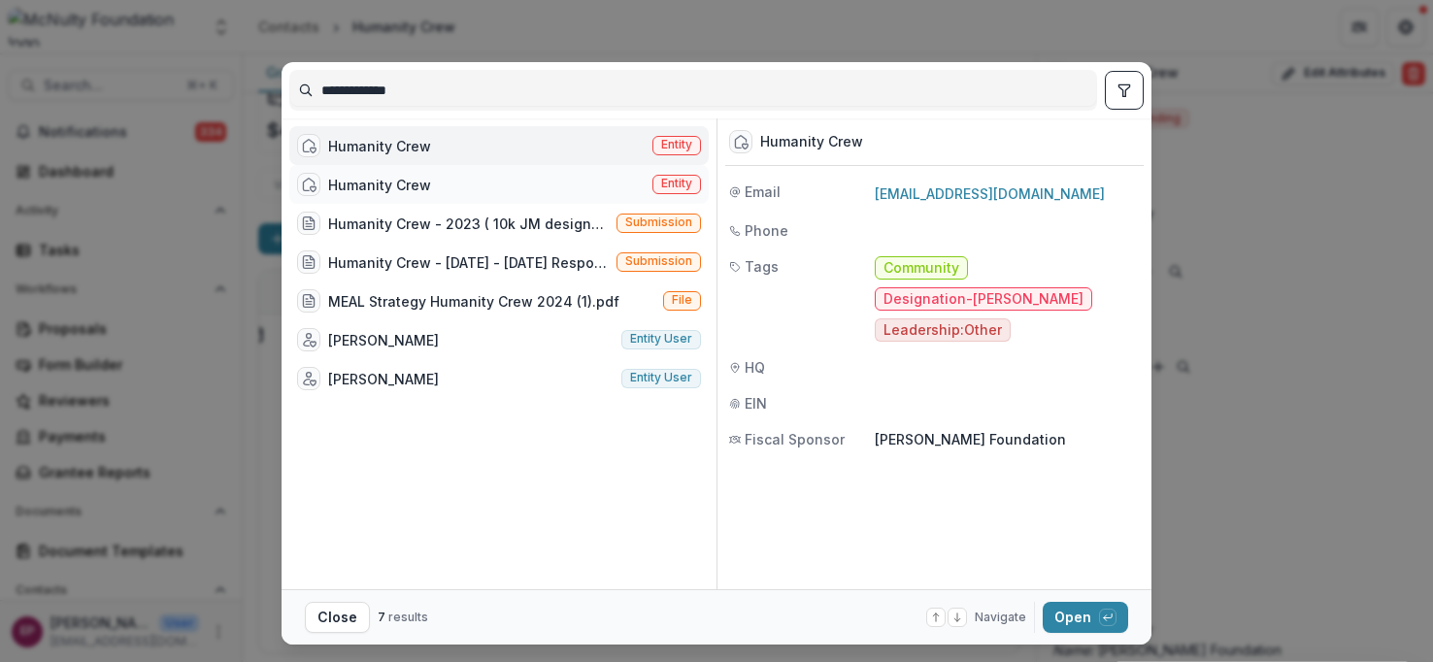
click at [428, 186] on div "Humanity Crew Entity" at bounding box center [498, 184] width 419 height 39
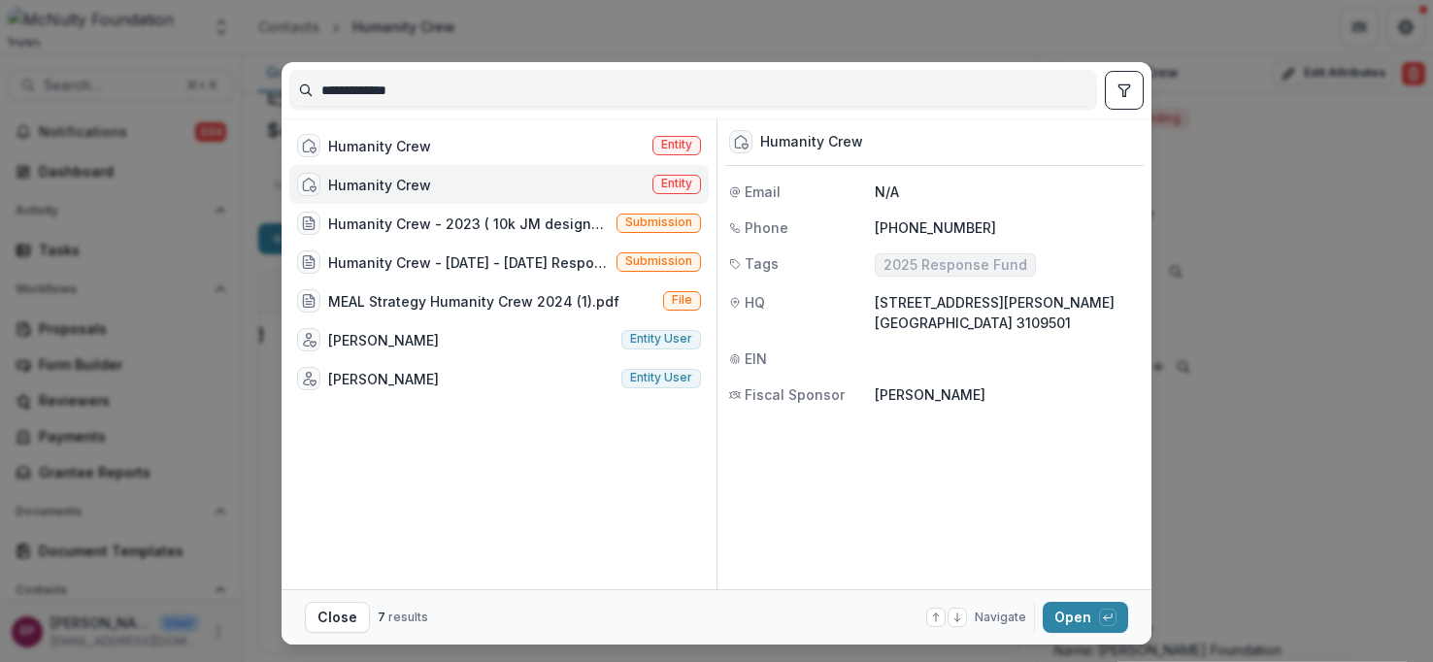
click at [428, 186] on div "Humanity Crew Entity" at bounding box center [498, 184] width 419 height 39
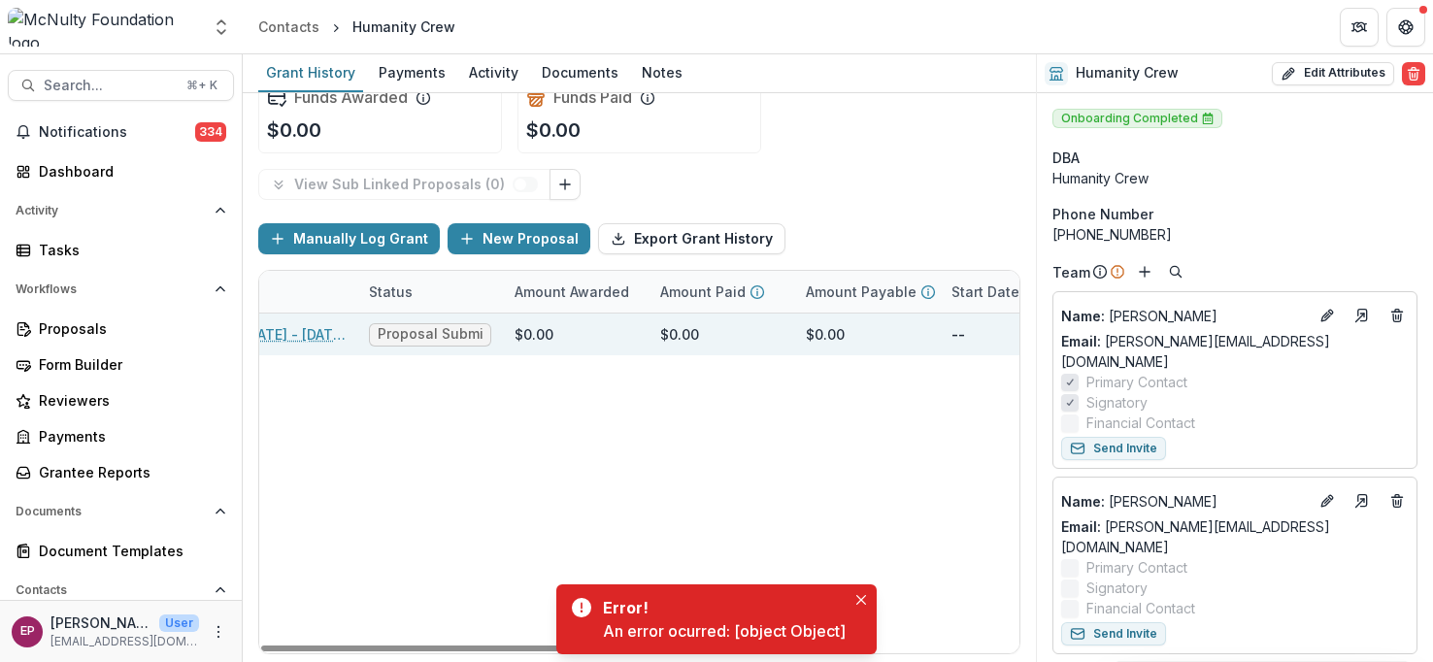
scroll to position [0, 348]
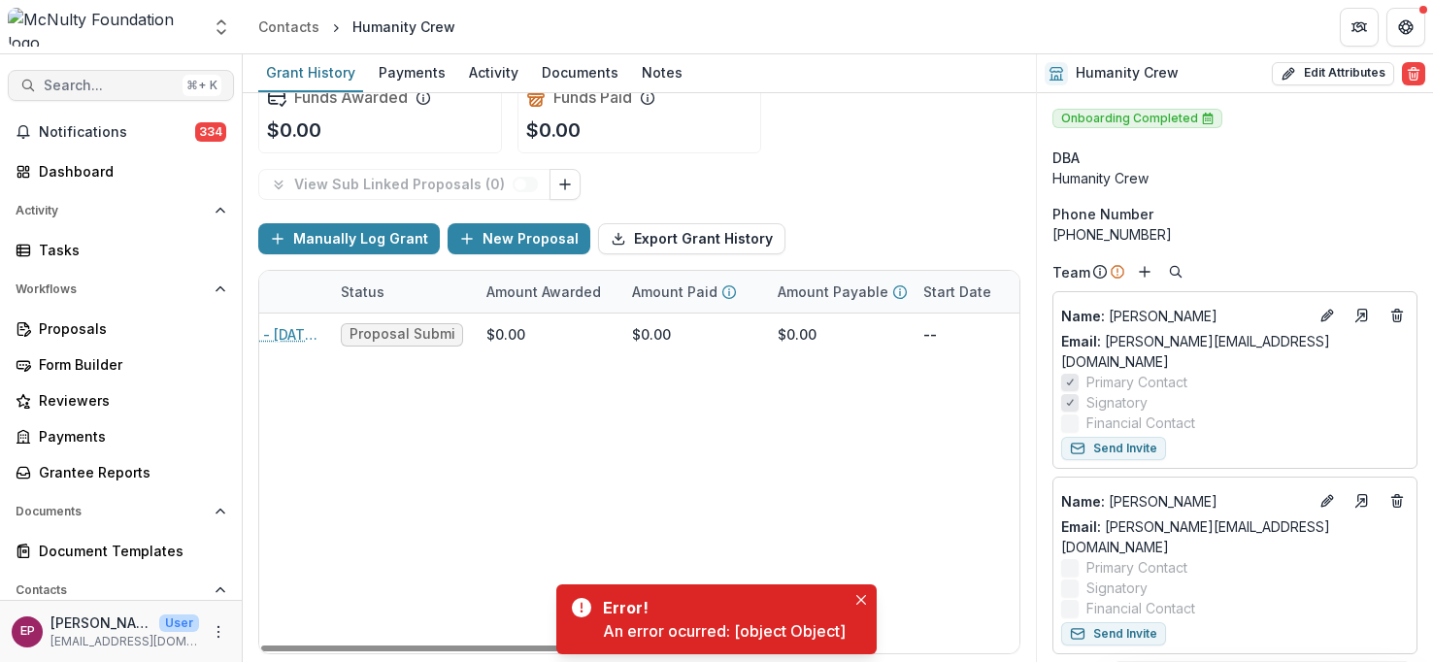
click at [124, 84] on span "Search..." at bounding box center [109, 86] width 131 height 17
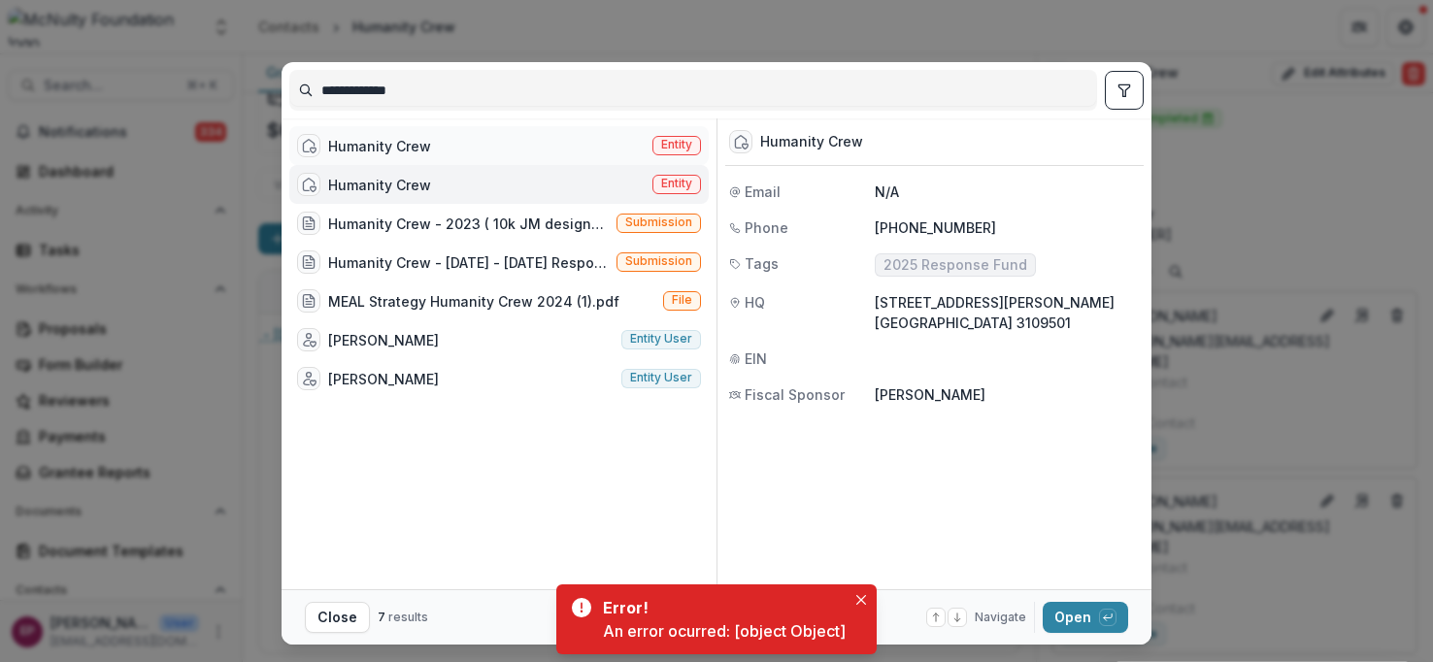
click at [490, 132] on div "Humanity Crew Entity" at bounding box center [498, 145] width 419 height 39
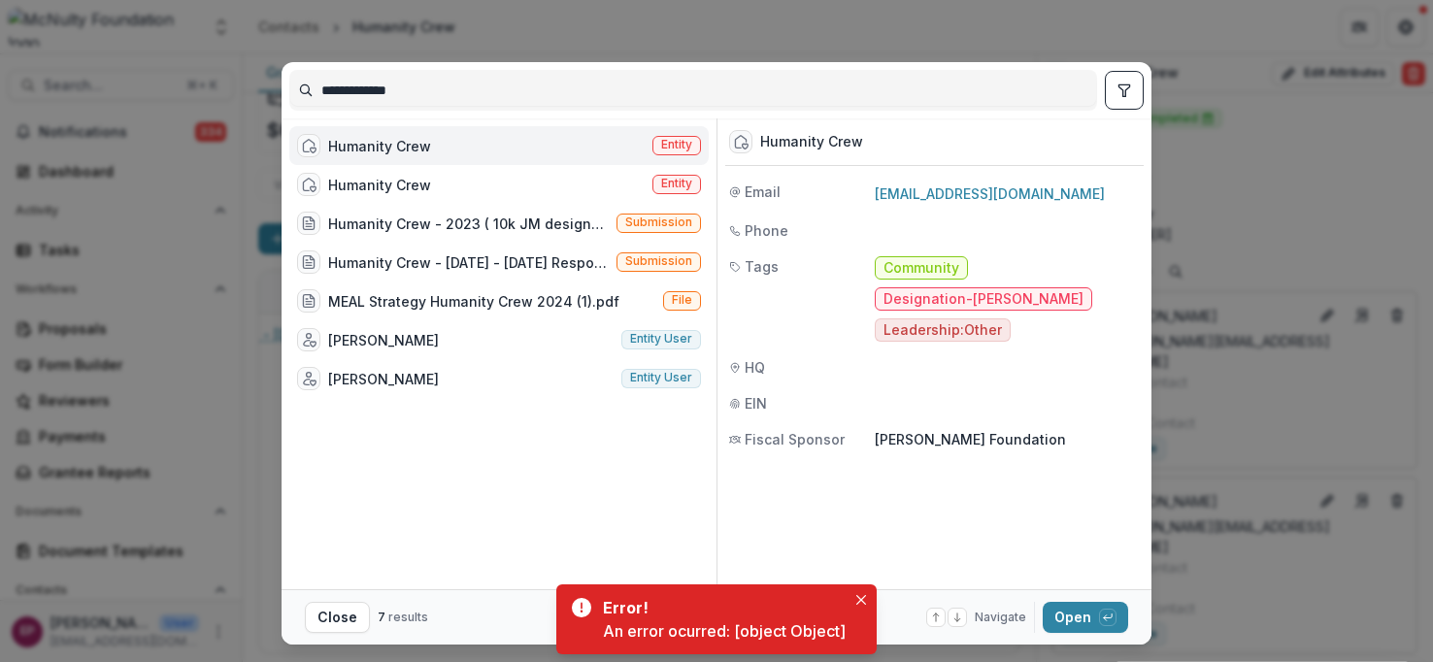
click at [490, 132] on div "Humanity Crew Entity" at bounding box center [498, 145] width 419 height 39
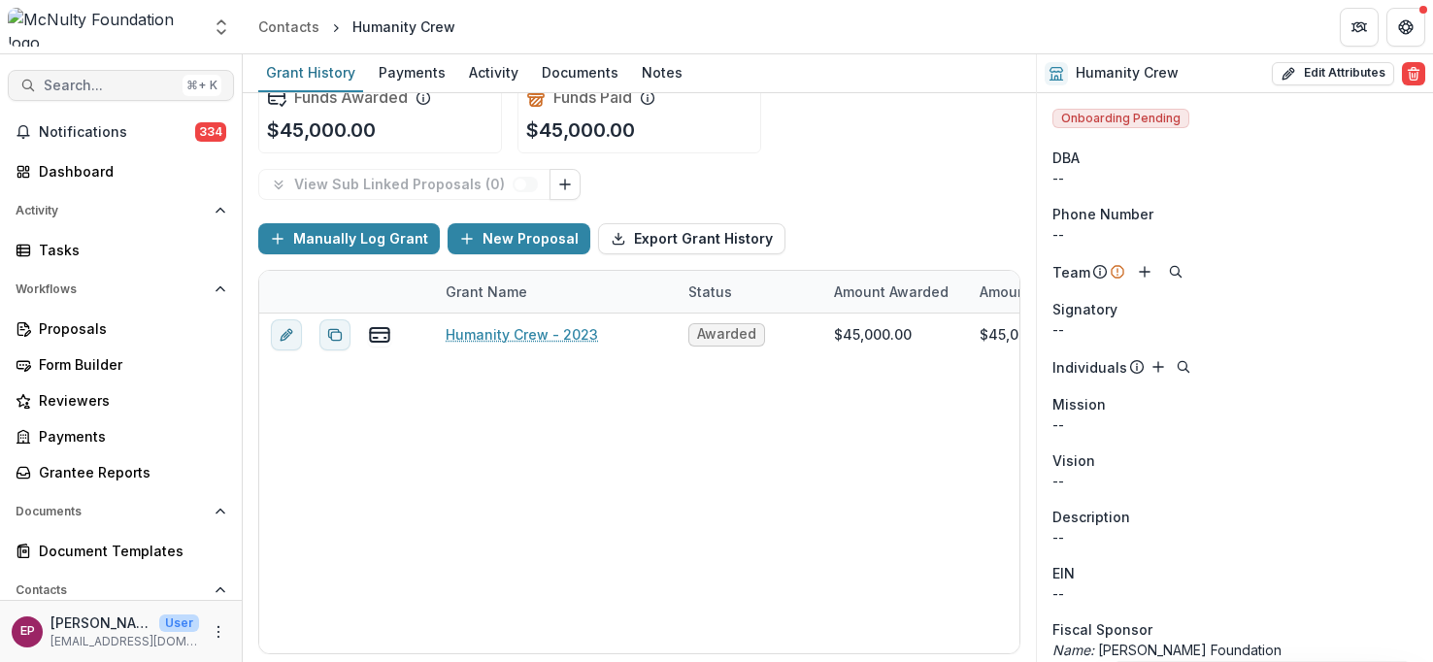
click at [128, 91] on span "Search..." at bounding box center [109, 86] width 131 height 17
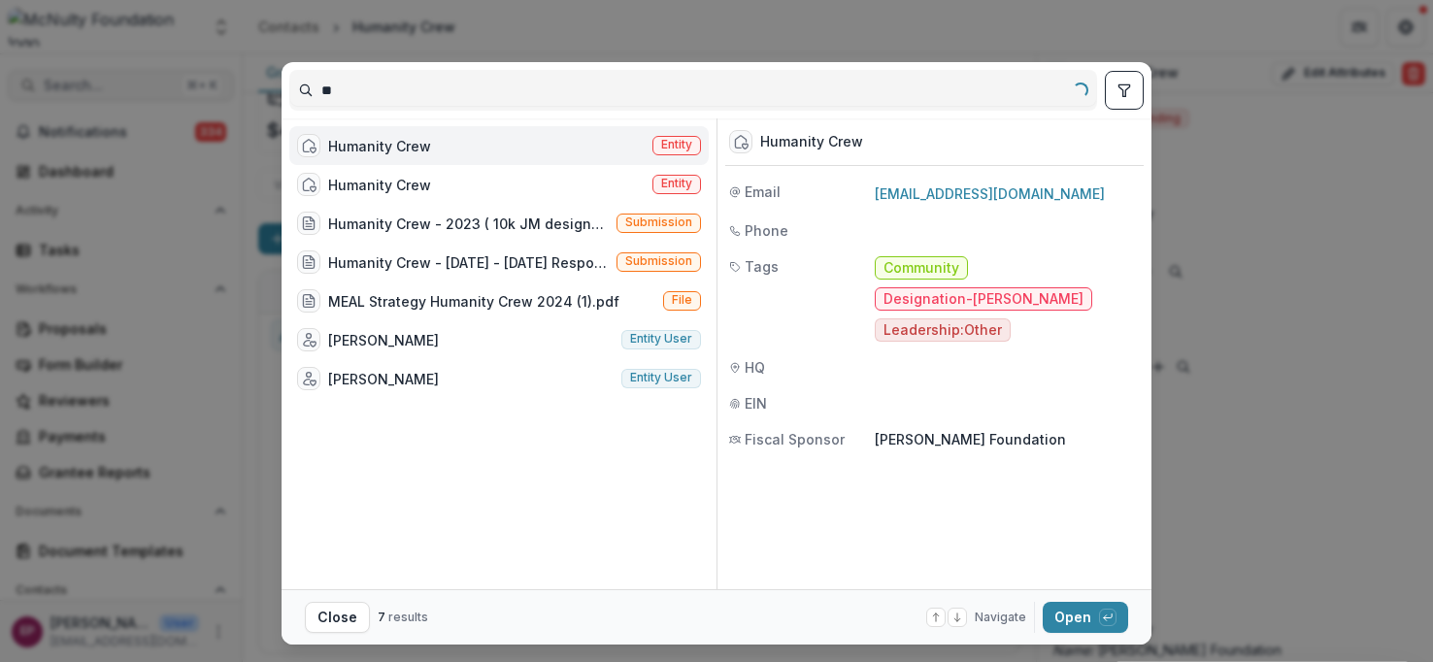
type input "*"
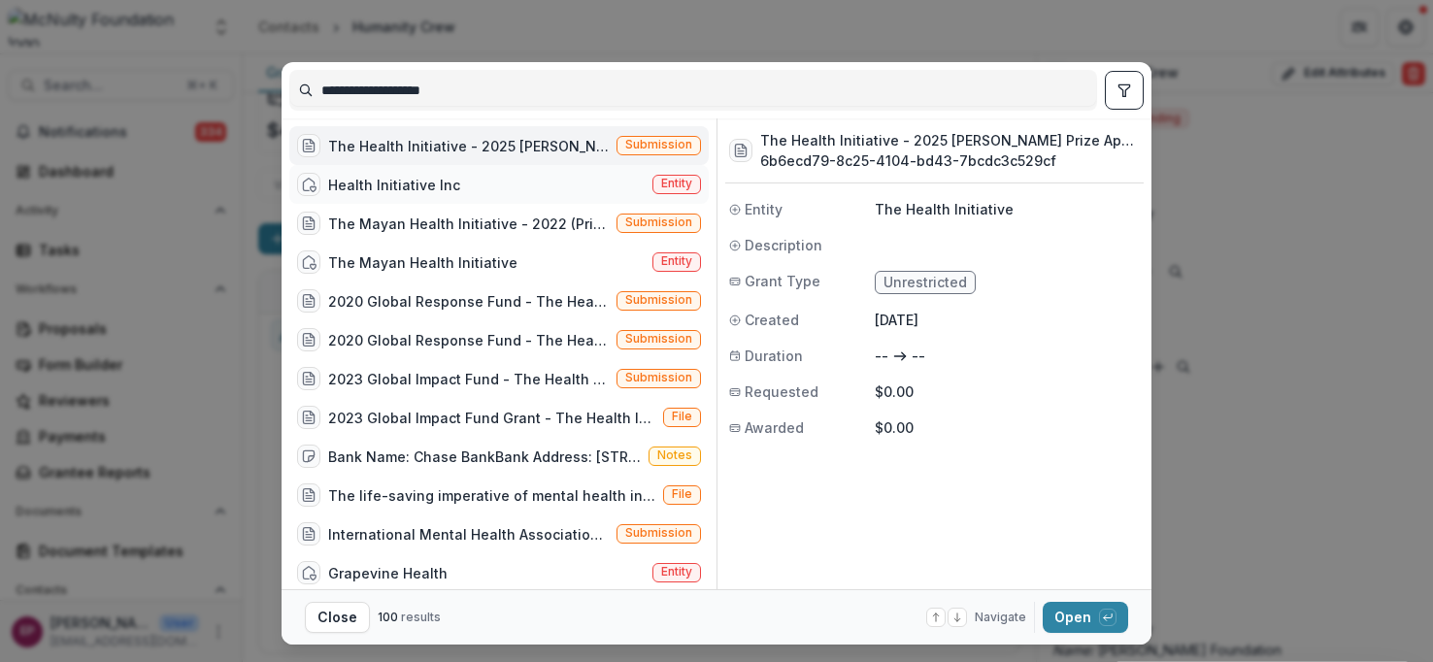
type input "**********"
click at [451, 187] on div "Health Initiative Inc Entity" at bounding box center [498, 184] width 419 height 39
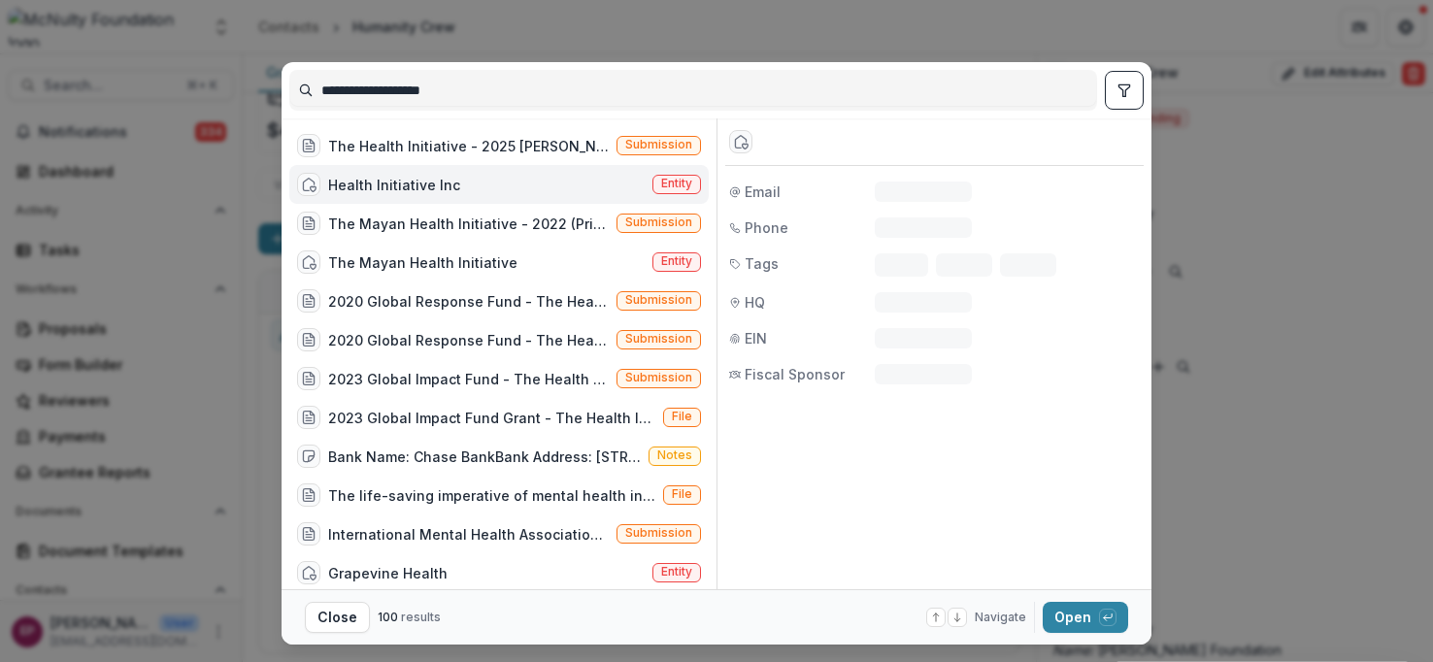
click at [451, 187] on div "Health Initiative Inc Entity" at bounding box center [498, 184] width 419 height 39
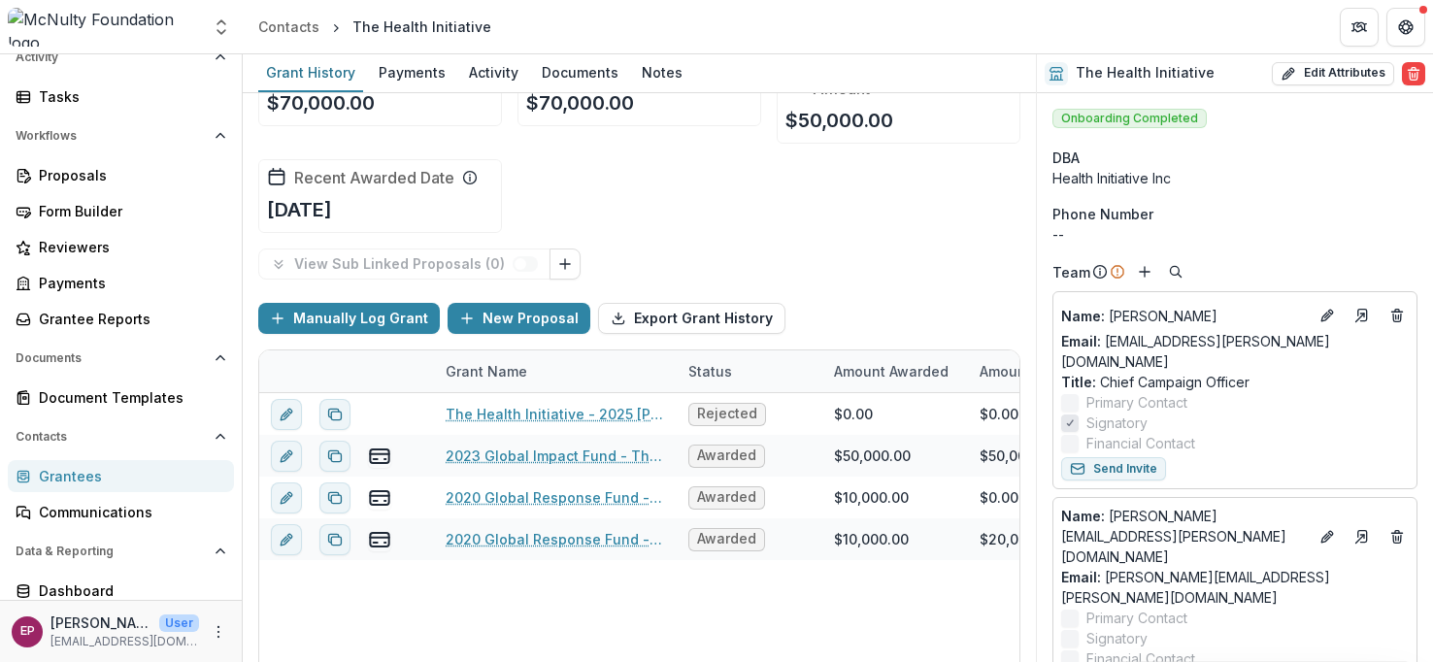
scroll to position [155, 0]
click at [90, 583] on div "Dashboard" at bounding box center [129, 589] width 180 height 20
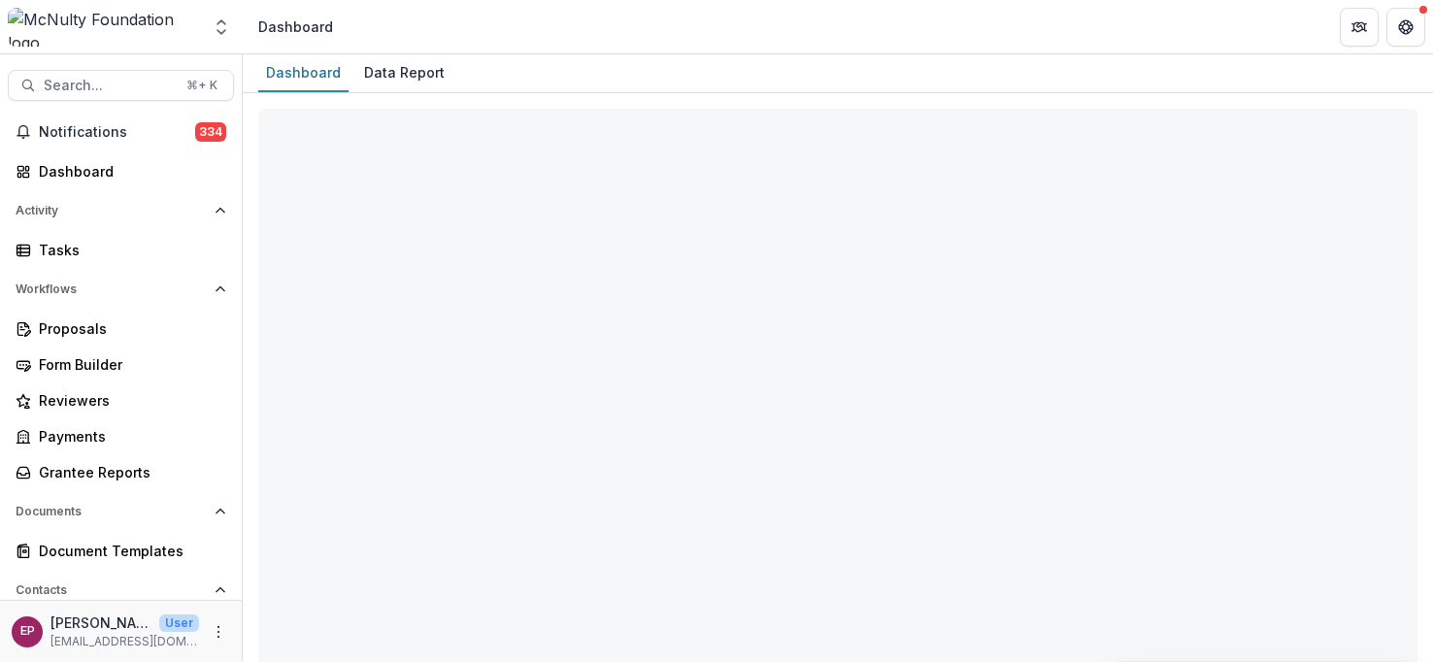
select select "**********"
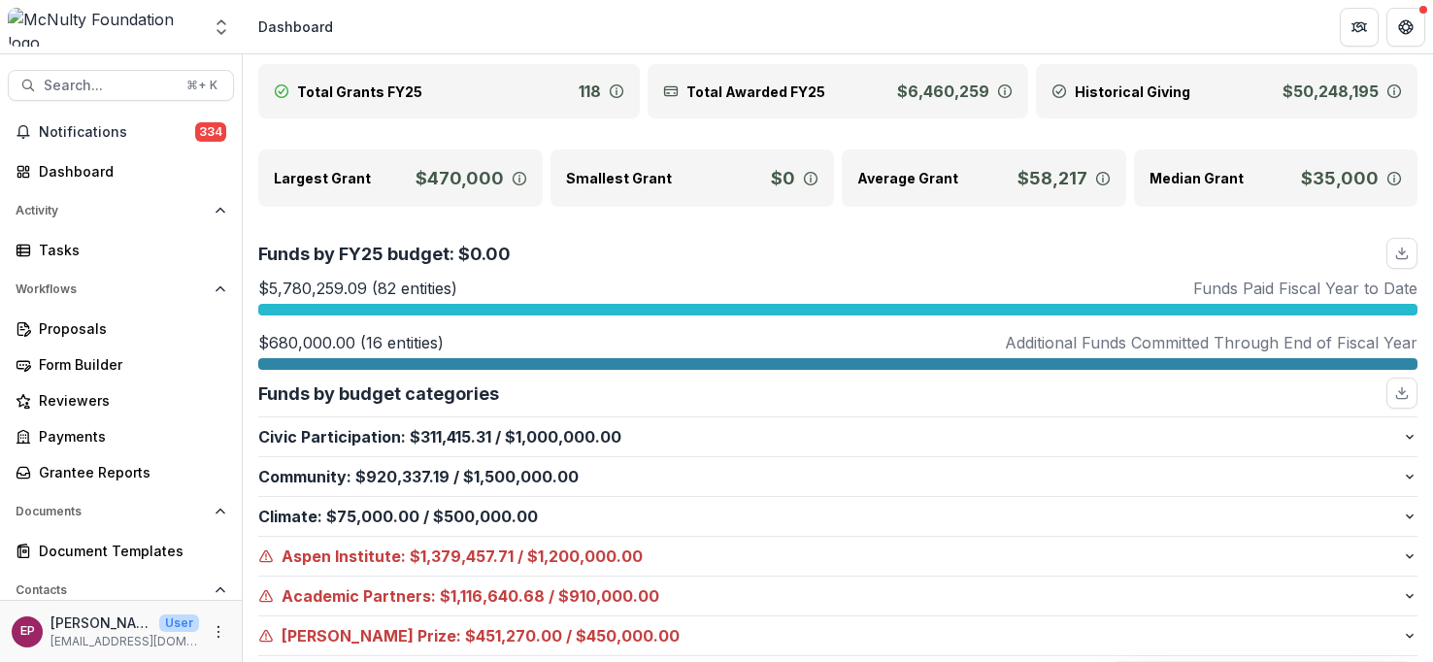
scroll to position [285, 0]
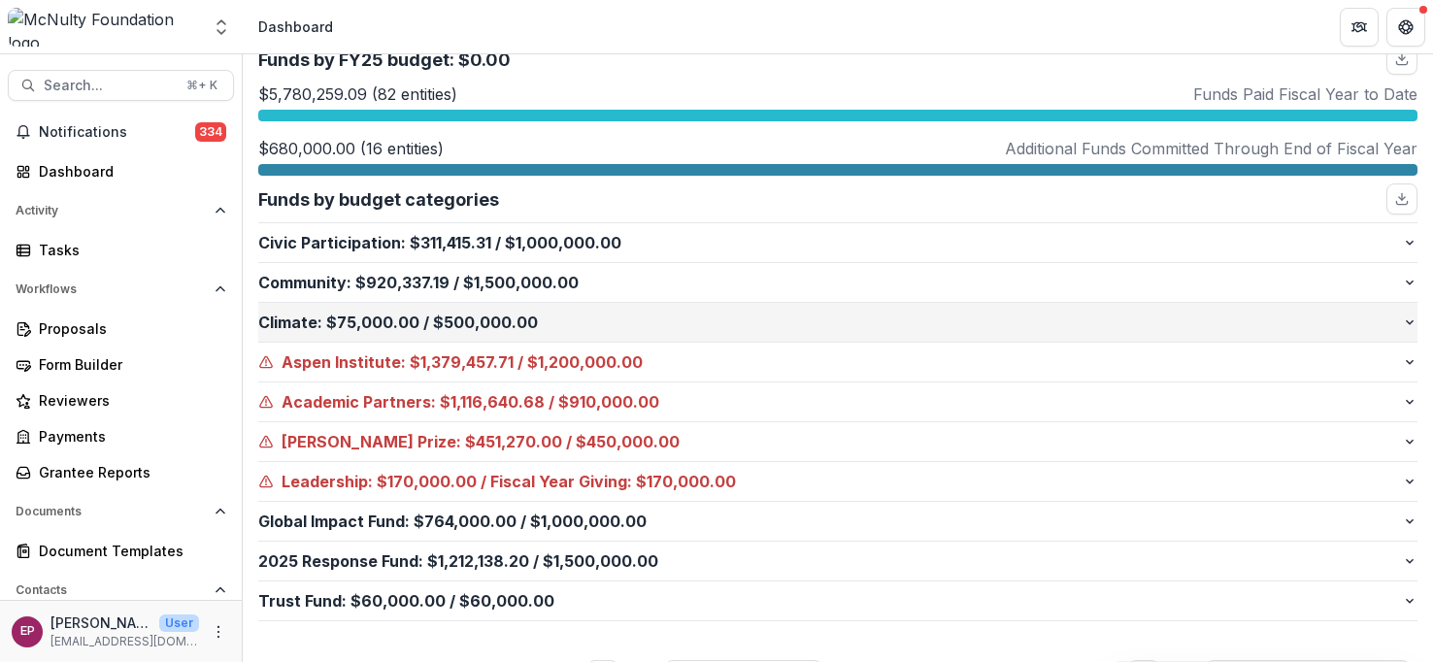
click at [609, 326] on p "Climate : $75,000.00 / $500,000.00" at bounding box center [830, 322] width 1144 height 23
